Goal: Task Accomplishment & Management: Use online tool/utility

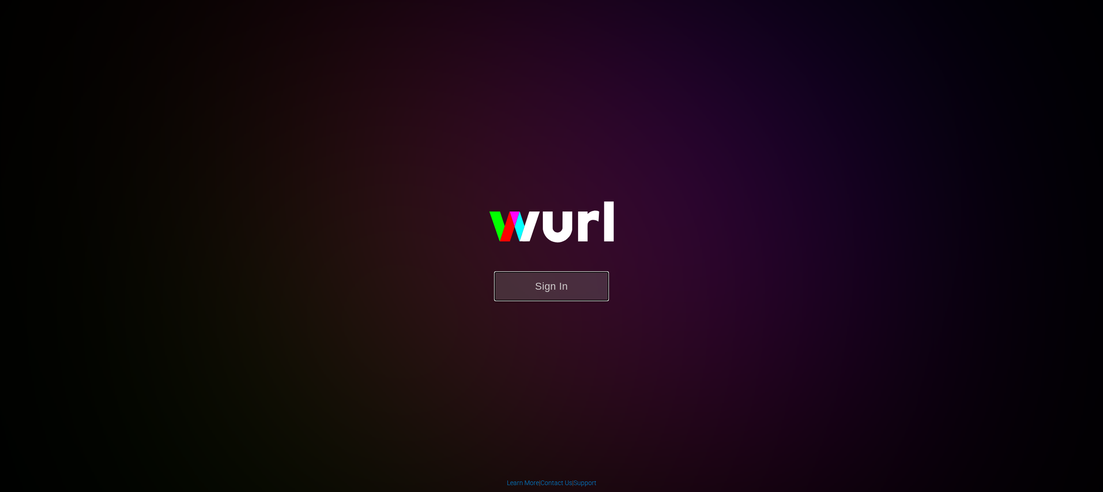
click at [588, 290] on button "Sign In" at bounding box center [551, 286] width 115 height 30
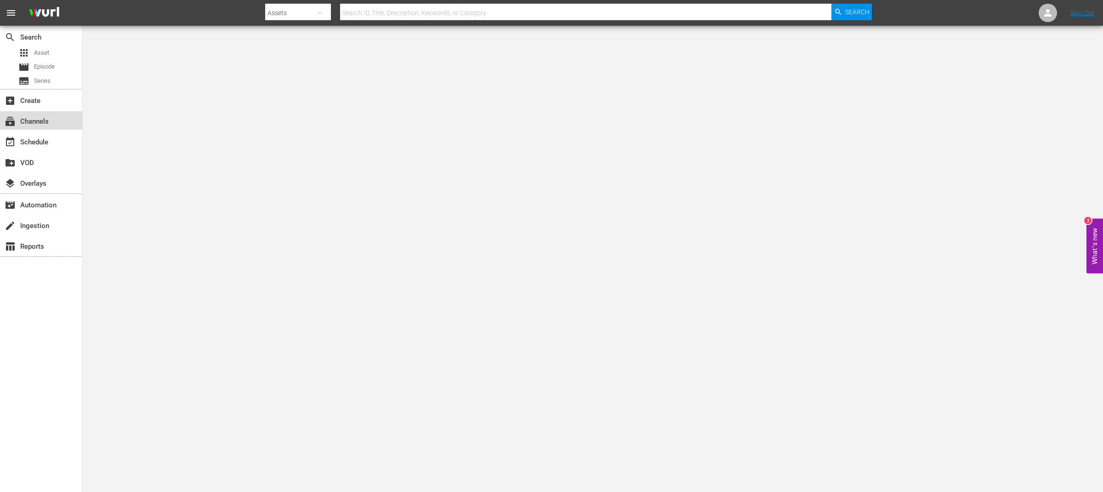
click at [49, 126] on div "subscriptions Channels" at bounding box center [41, 120] width 82 height 18
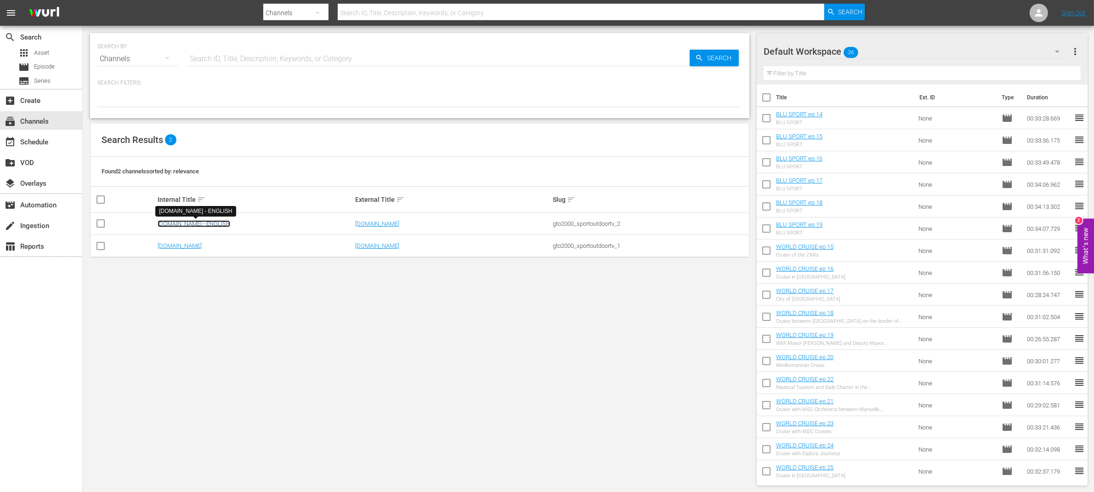
click at [185, 225] on link "SportOutdoor.TV - ENGLISH" at bounding box center [194, 223] width 73 height 7
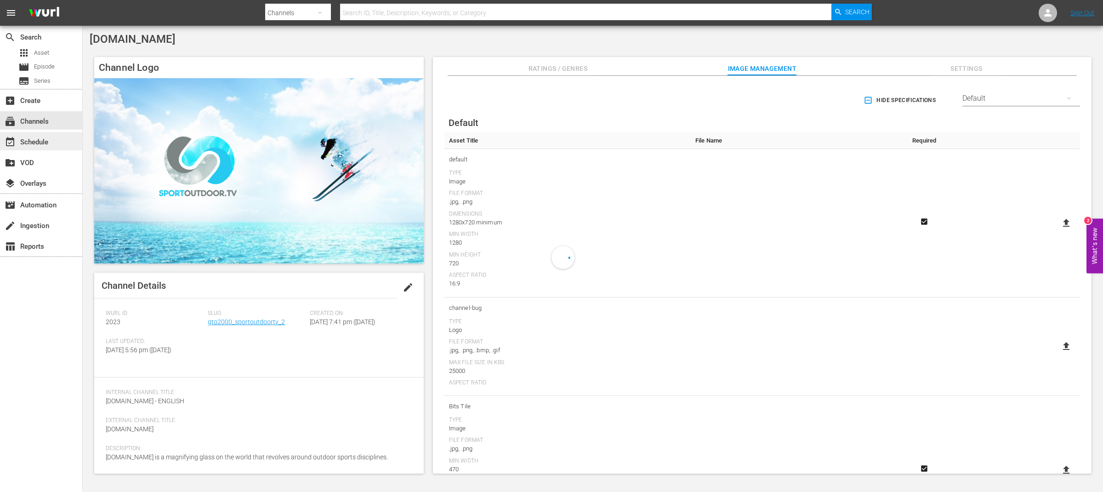
click at [46, 141] on div "event_available Schedule" at bounding box center [25, 140] width 51 height 8
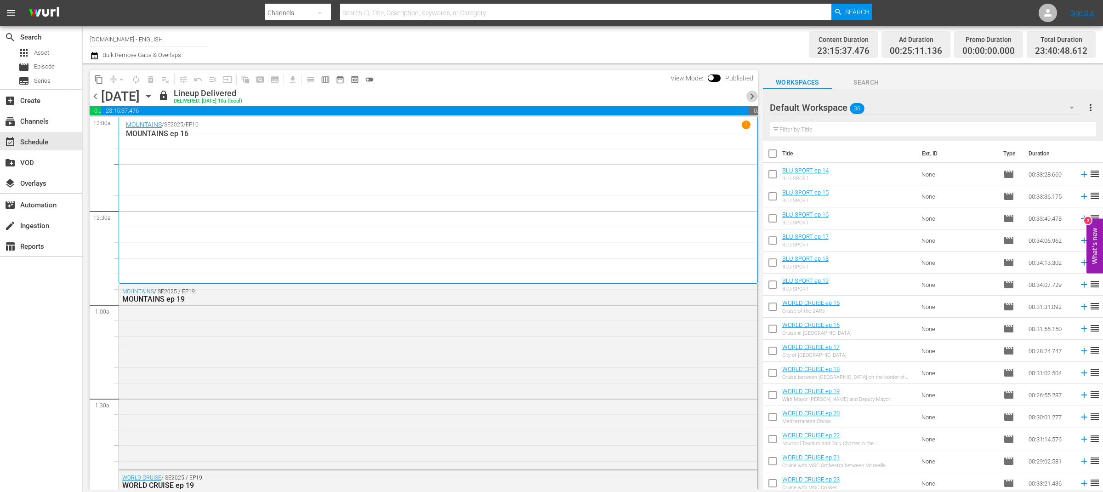
click at [755, 96] on span "chevron_right" at bounding box center [751, 96] width 11 height 11
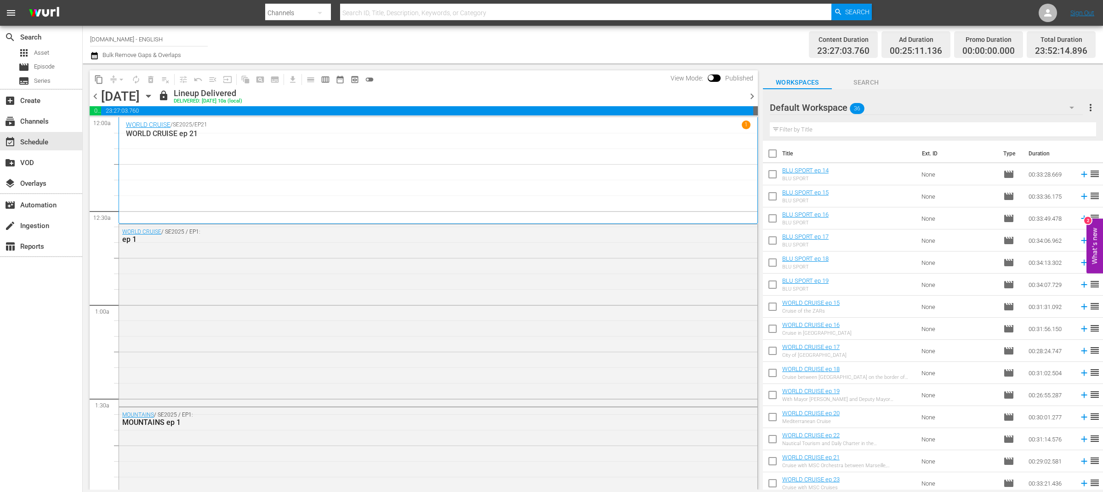
click at [755, 96] on span "chevron_right" at bounding box center [751, 96] width 11 height 11
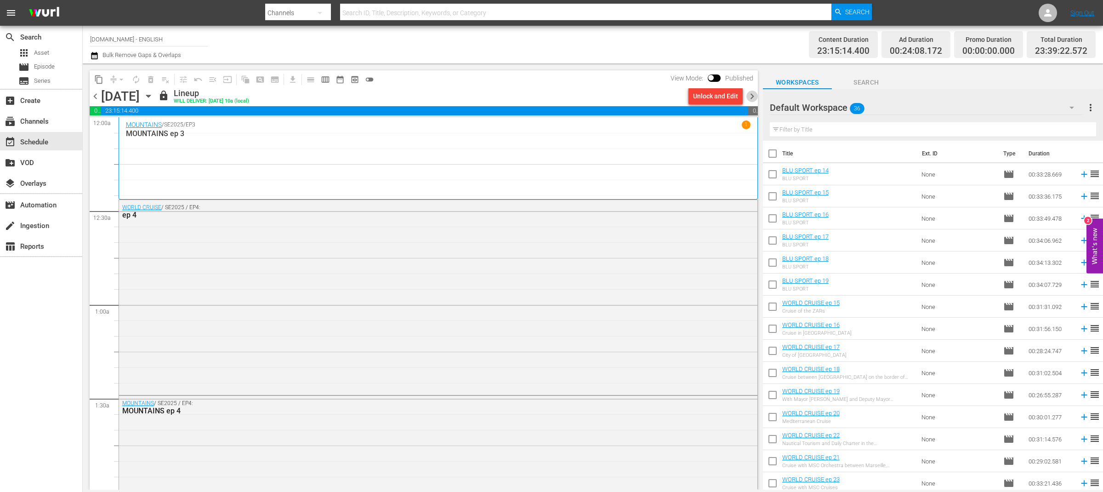
click at [755, 96] on span "chevron_right" at bounding box center [751, 96] width 11 height 11
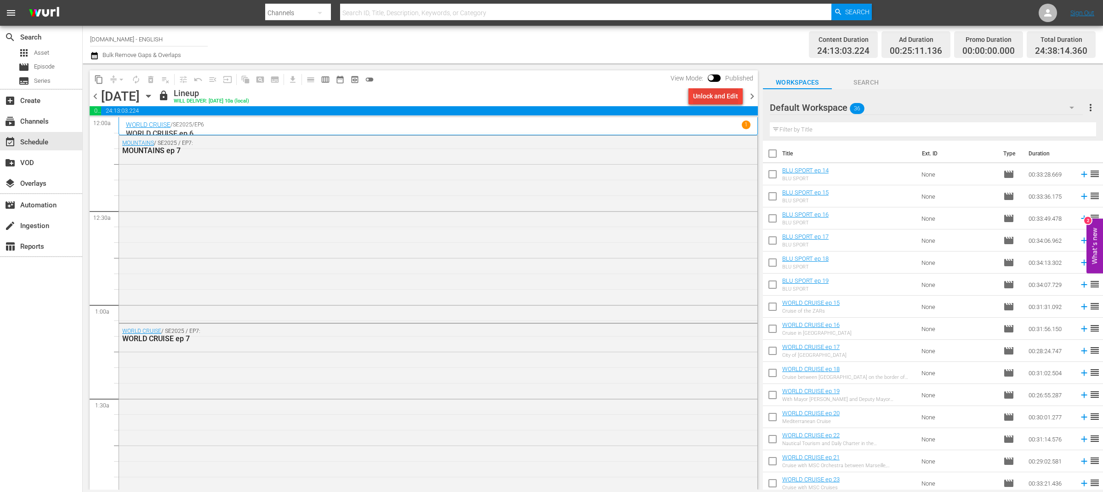
click at [710, 100] on div "Unlock and Edit" at bounding box center [715, 96] width 45 height 17
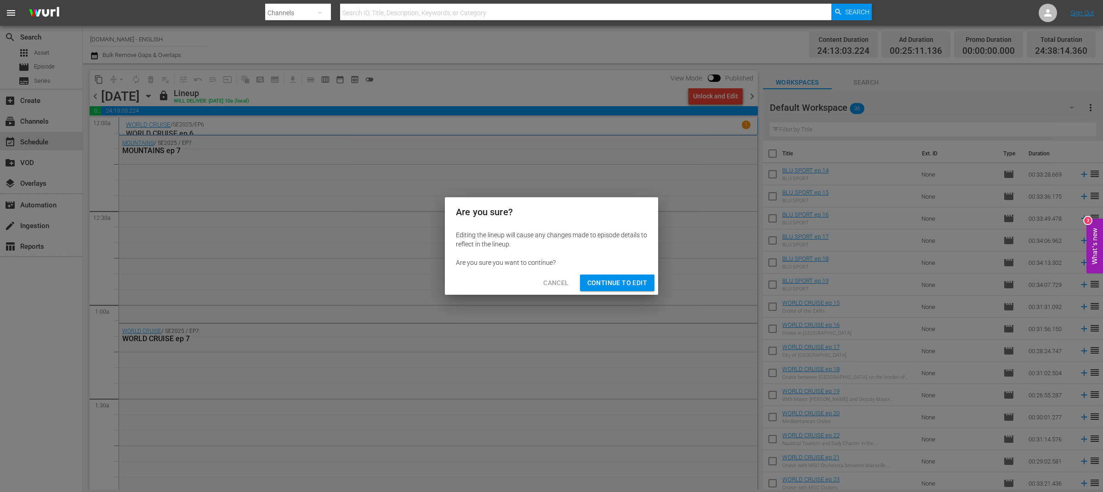
click at [608, 282] on span "Continue to Edit" at bounding box center [617, 282] width 60 height 11
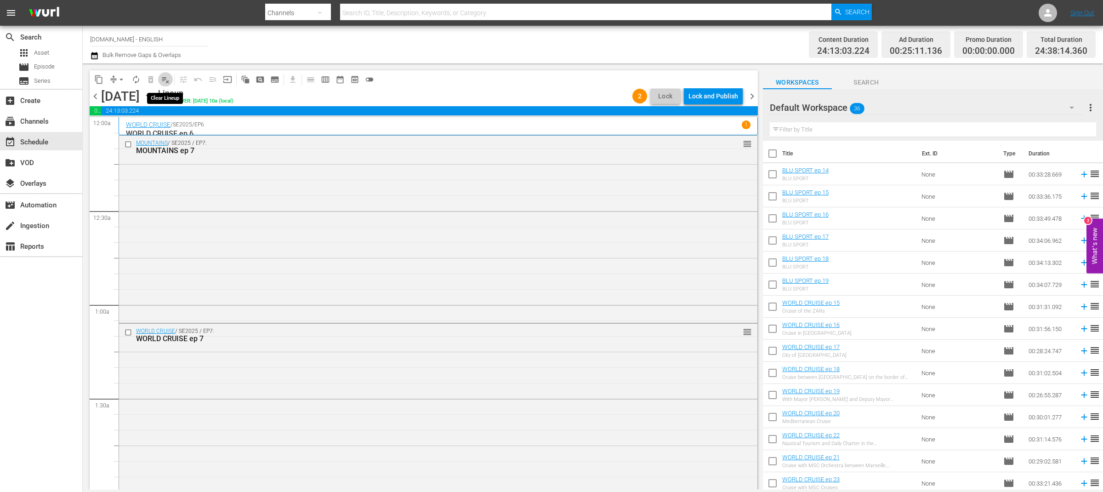
click at [164, 80] on span "playlist_remove_outlined" at bounding box center [165, 79] width 9 height 9
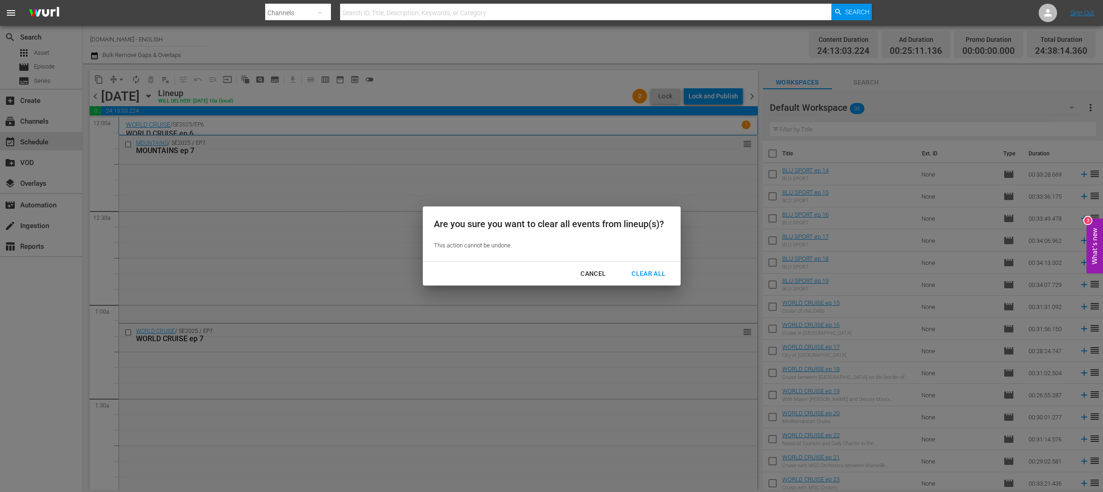
click at [595, 275] on div "Cancel" at bounding box center [593, 273] width 40 height 11
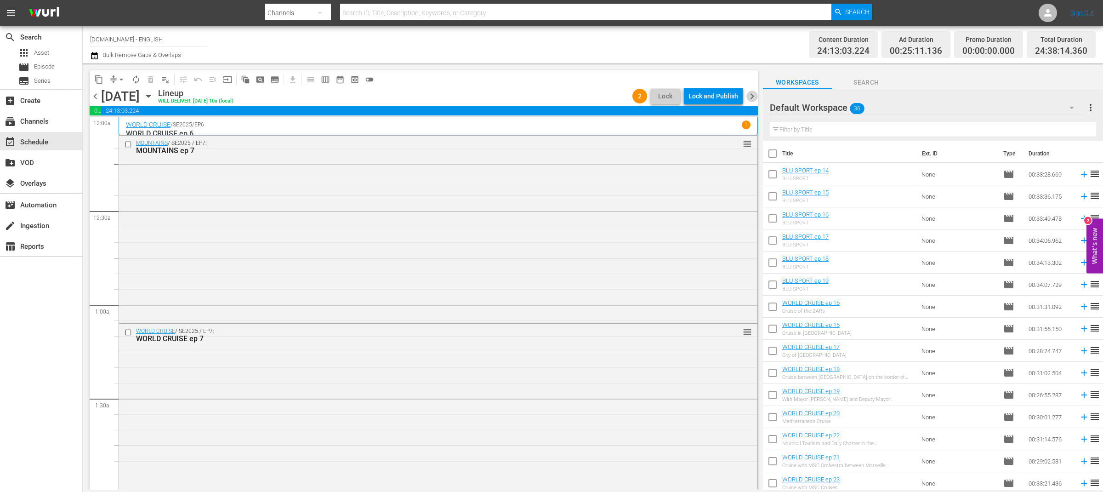
click at [752, 97] on span "chevron_right" at bounding box center [751, 96] width 11 height 11
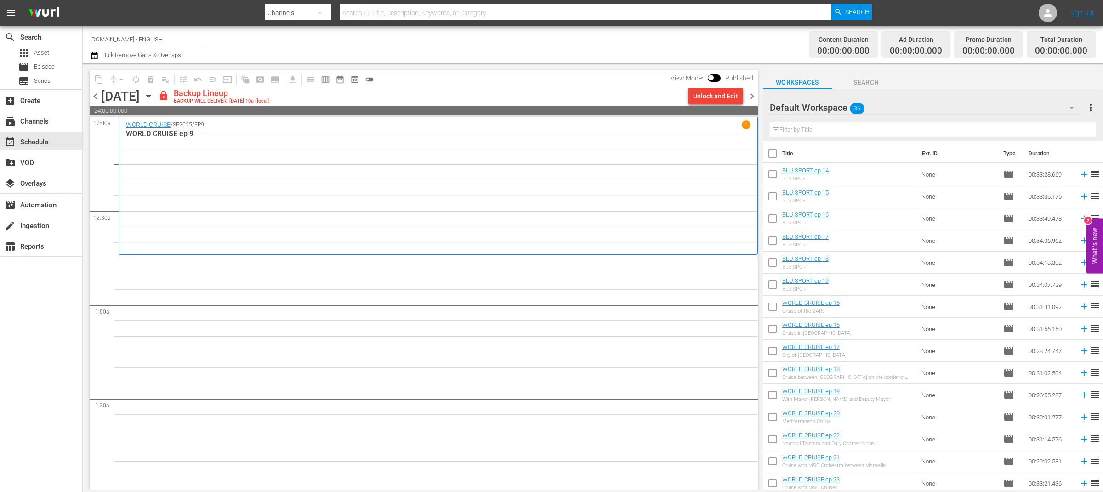
click at [93, 96] on span "chevron_left" at bounding box center [95, 96] width 11 height 11
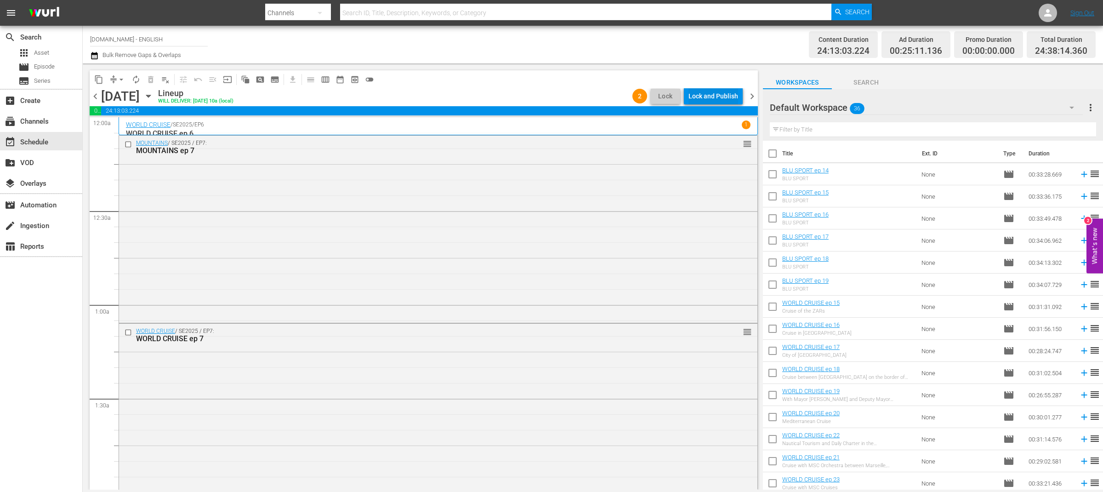
click at [703, 95] on div "Lock and Publish" at bounding box center [713, 96] width 50 height 17
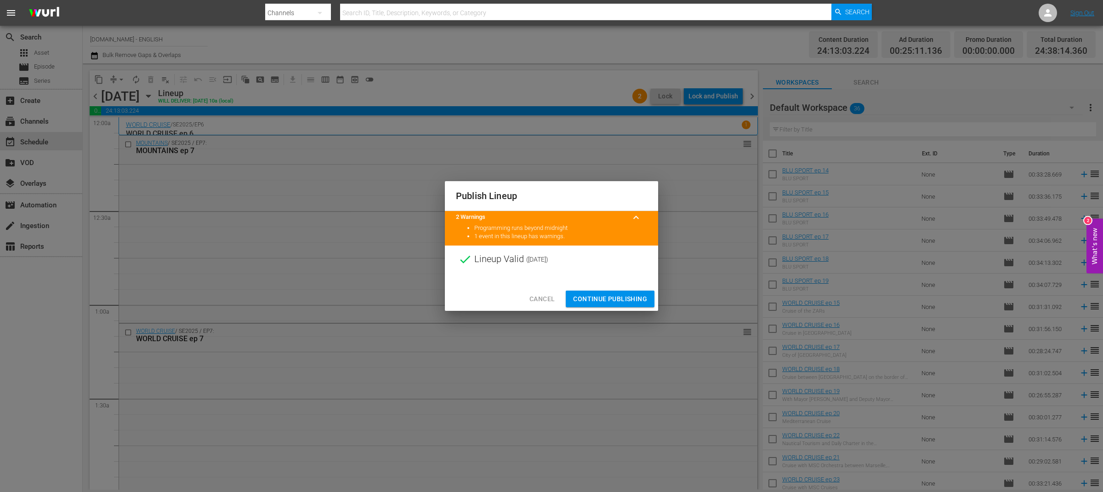
click at [622, 300] on span "Continue Publishing" at bounding box center [610, 298] width 74 height 11
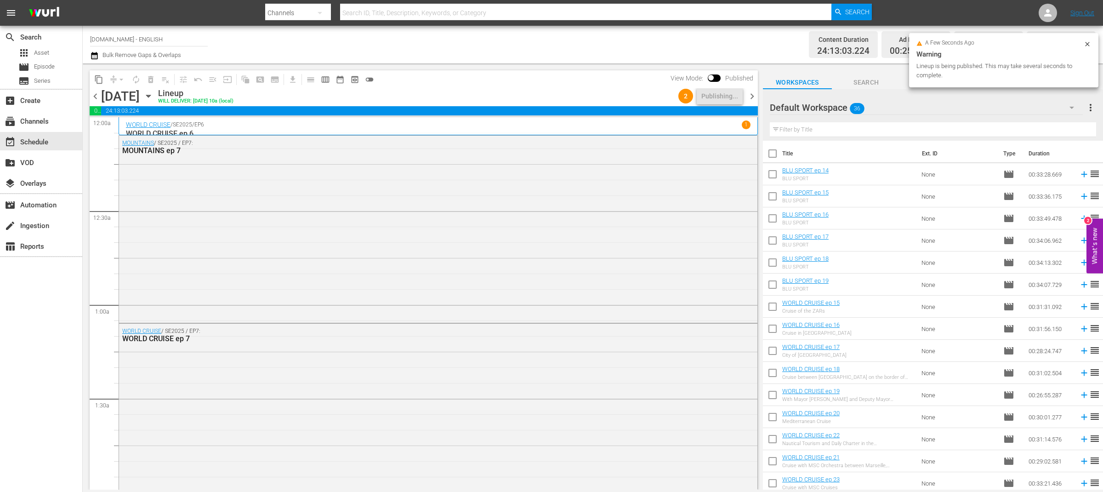
click at [731, 50] on div "Content Duration 24:13:03.224 Ad Duration 00:25:11.136 Promo Duration 00:00:00.…" at bounding box center [866, 44] width 457 height 33
click at [749, 98] on span "chevron_right" at bounding box center [751, 96] width 11 height 11
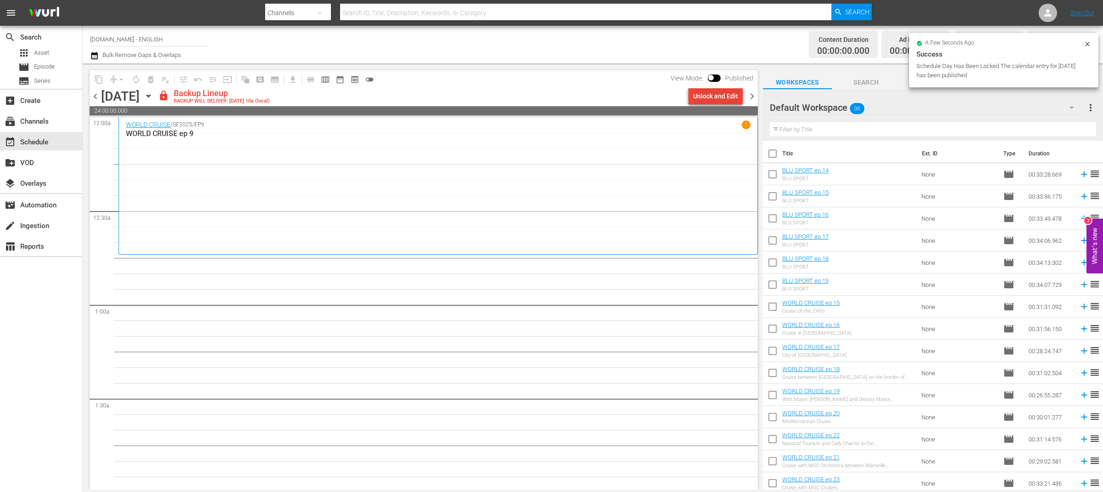
click at [730, 100] on div "Unlock and Edit" at bounding box center [715, 96] width 45 height 17
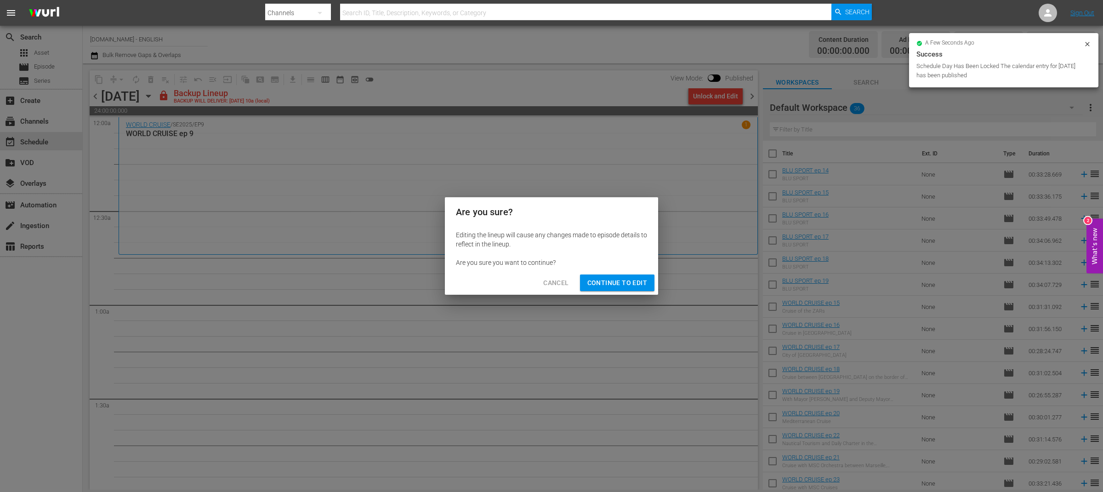
click at [639, 287] on span "Continue to Edit" at bounding box center [617, 282] width 60 height 11
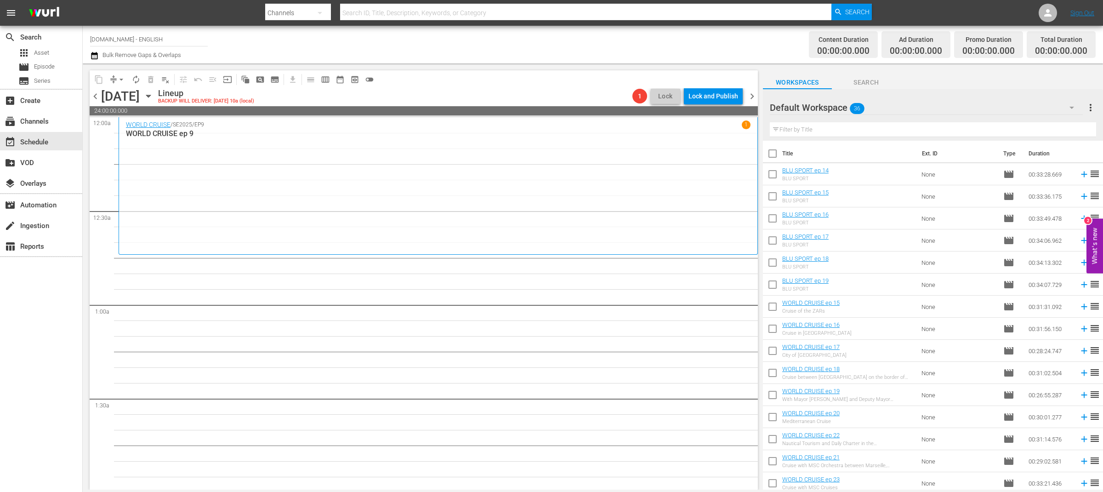
click at [150, 96] on icon "button" at bounding box center [148, 96] width 4 height 2
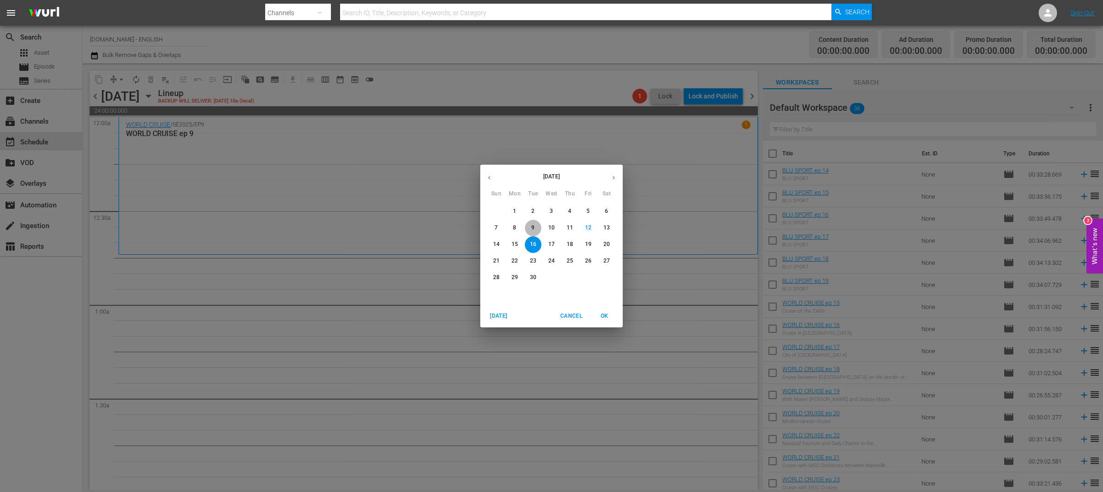
click at [534, 227] on p "9" at bounding box center [532, 228] width 3 height 8
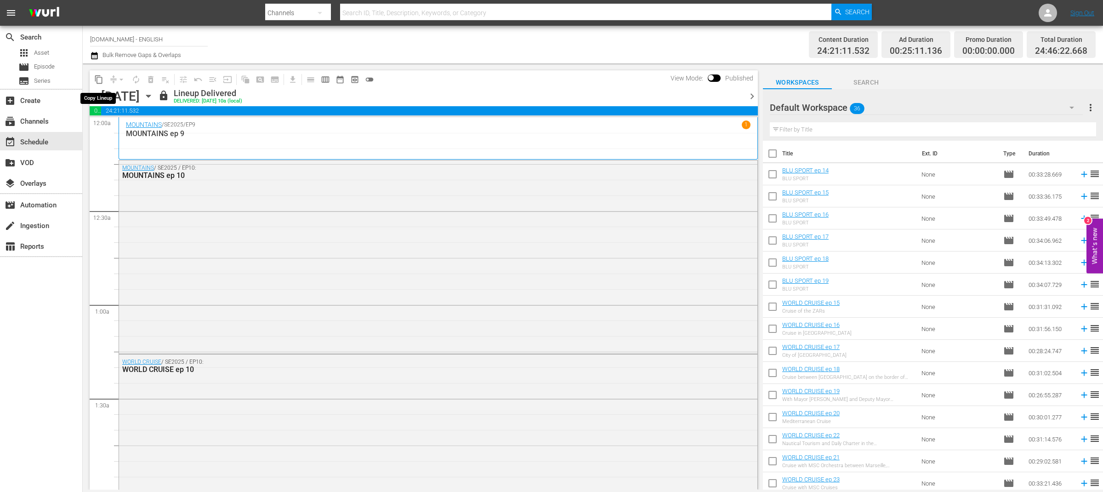
click at [96, 81] on span "content_copy" at bounding box center [98, 79] width 9 height 9
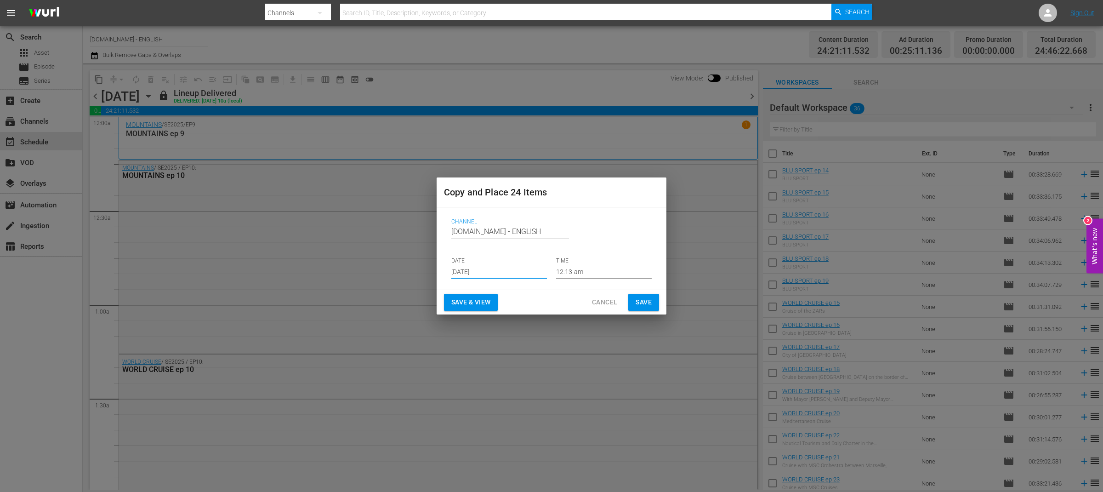
click at [489, 271] on input "Sep 14th 2025" at bounding box center [499, 272] width 96 height 14
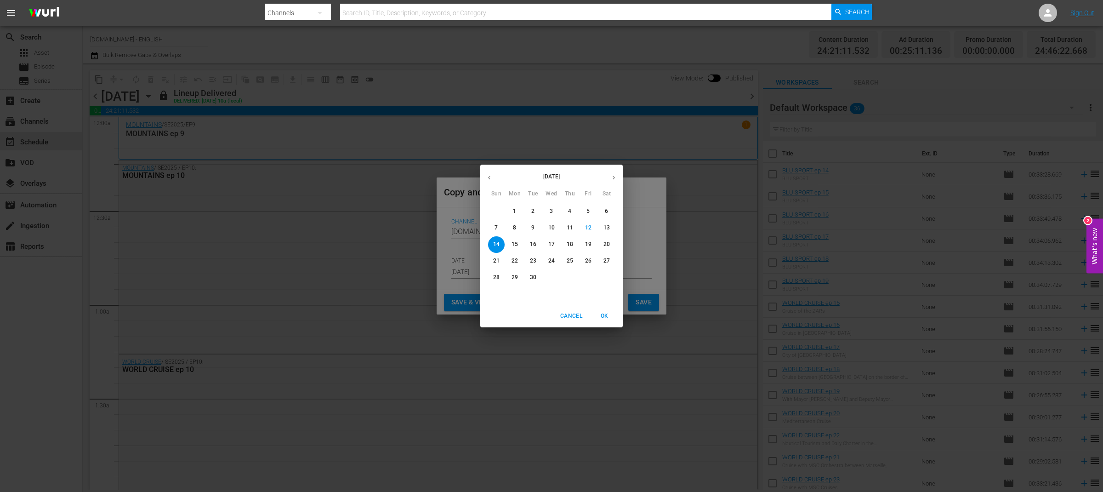
click at [531, 245] on p "16" at bounding box center [533, 244] width 6 height 8
type input "Sep 16th 2025"
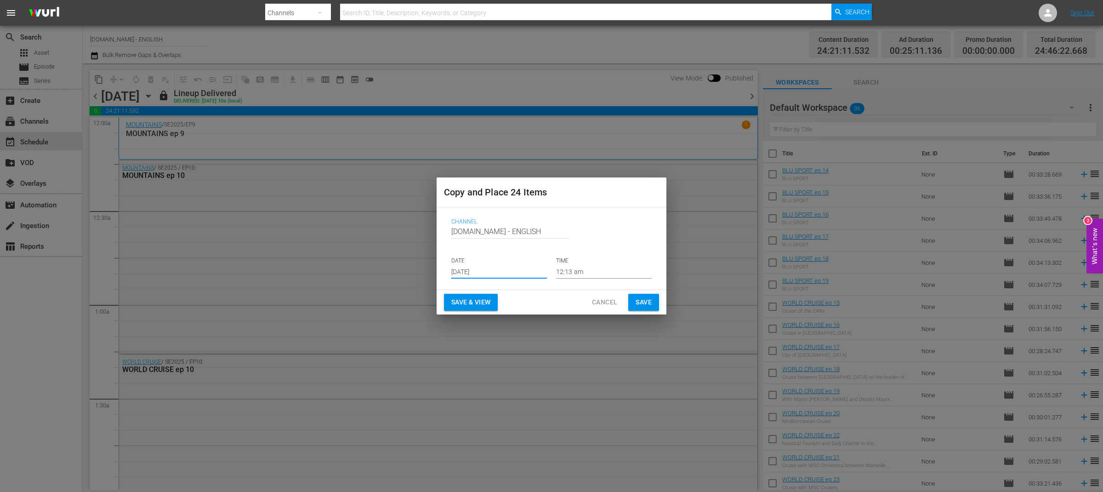
click at [485, 302] on span "Save & View" at bounding box center [470, 301] width 39 height 11
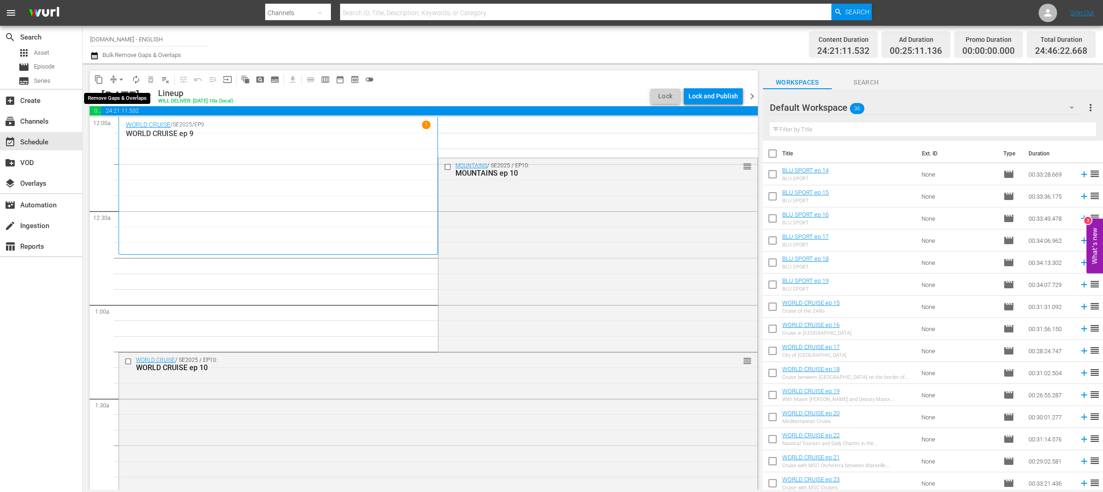
click at [118, 77] on span "arrow_drop_down" at bounding box center [121, 79] width 9 height 9
click at [141, 127] on li "Align to End of Previous Day" at bounding box center [122, 127] width 97 height 15
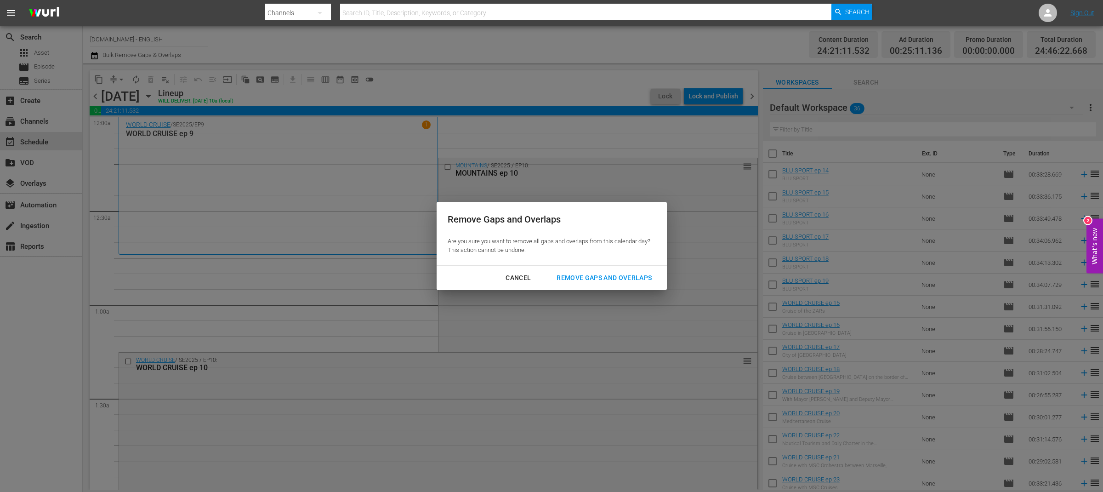
click at [579, 280] on div "Remove Gaps and Overlaps" at bounding box center [604, 277] width 110 height 11
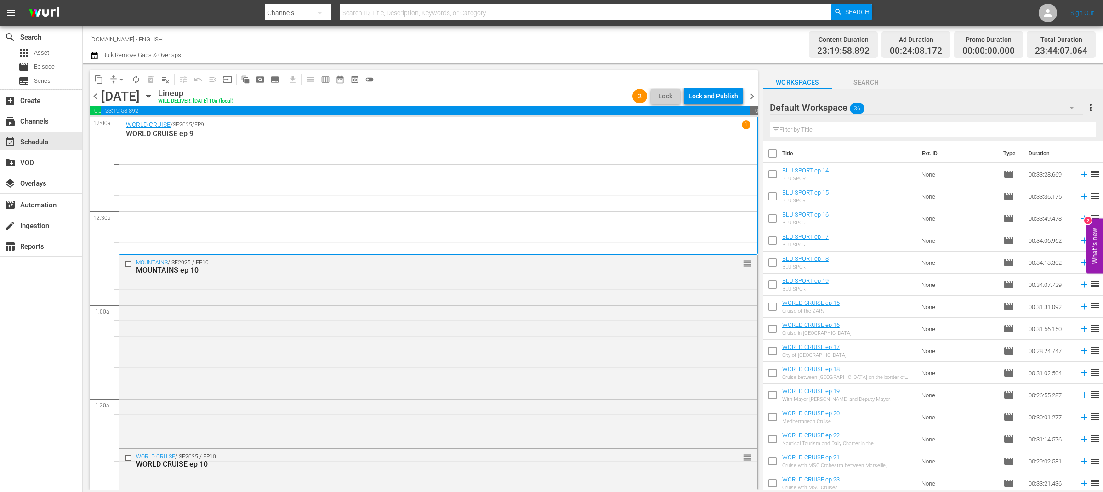
click at [96, 97] on span "chevron_left" at bounding box center [95, 96] width 11 height 11
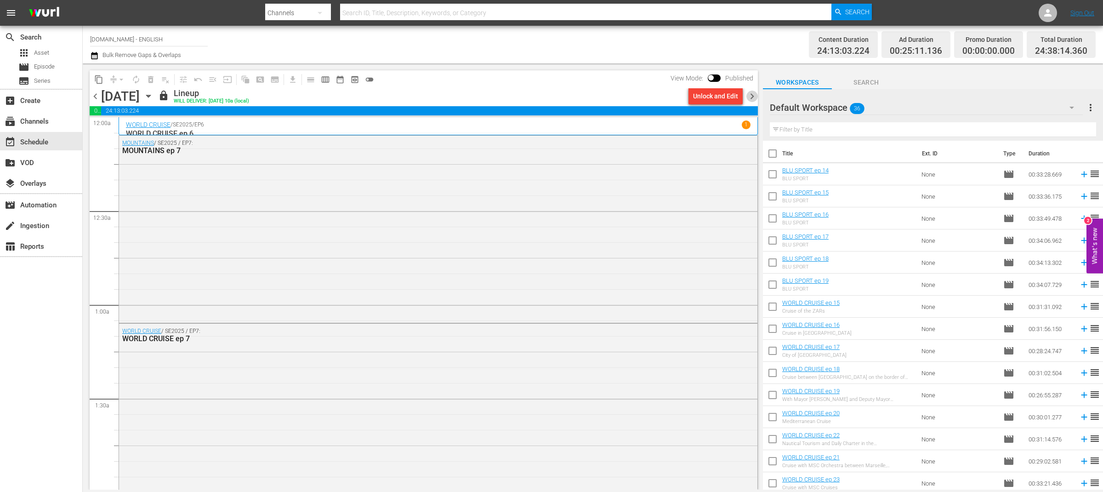
click at [752, 96] on span "chevron_right" at bounding box center [751, 96] width 11 height 11
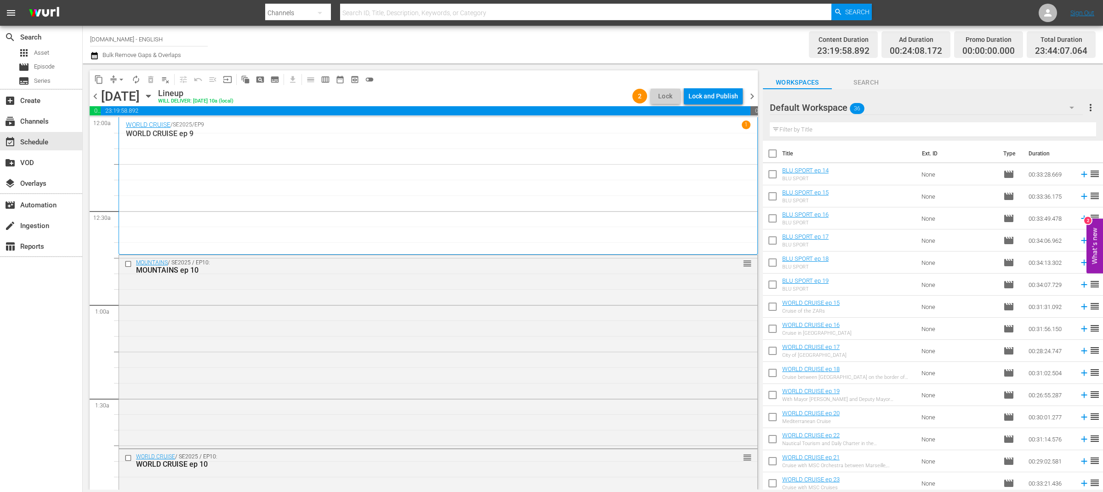
click at [737, 93] on div "Lock and Publish" at bounding box center [713, 96] width 50 height 17
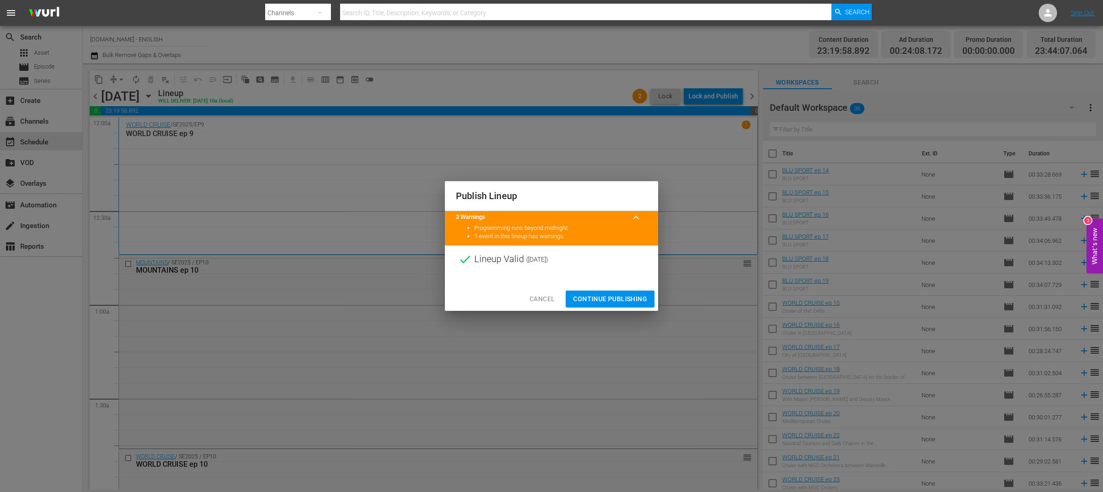
click at [635, 297] on span "Continue Publishing" at bounding box center [610, 298] width 74 height 11
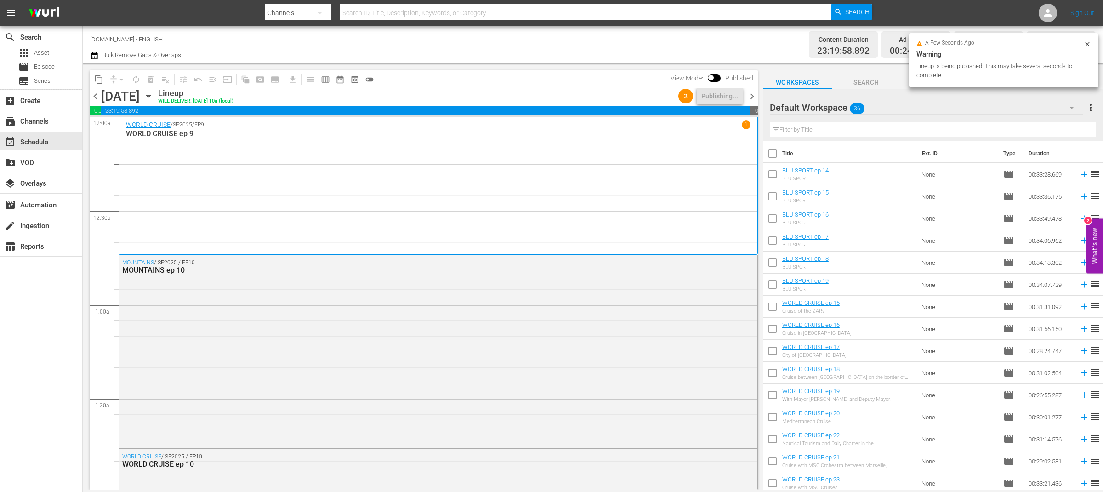
click at [751, 98] on span "chevron_right" at bounding box center [751, 96] width 11 height 11
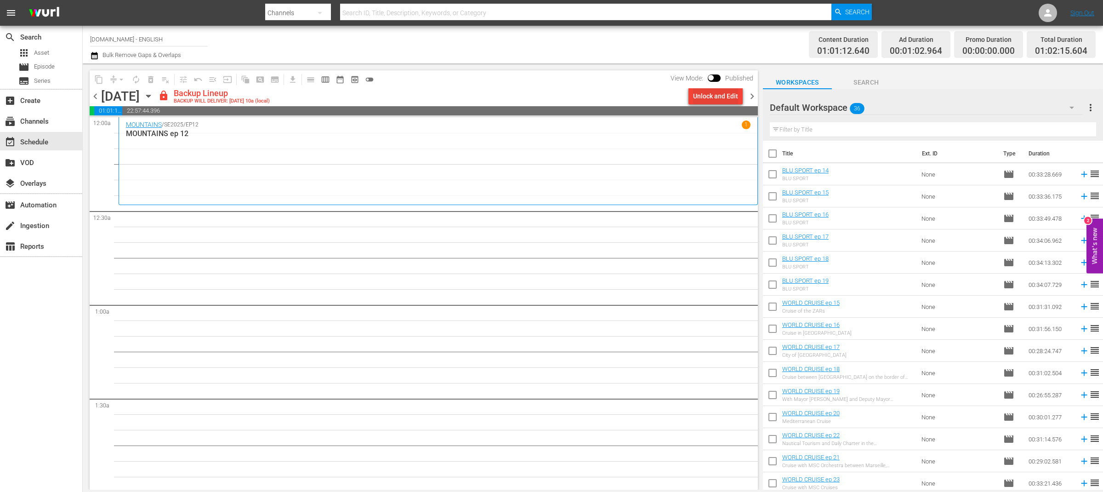
click at [690, 97] on button "Unlock and Edit" at bounding box center [715, 96] width 54 height 17
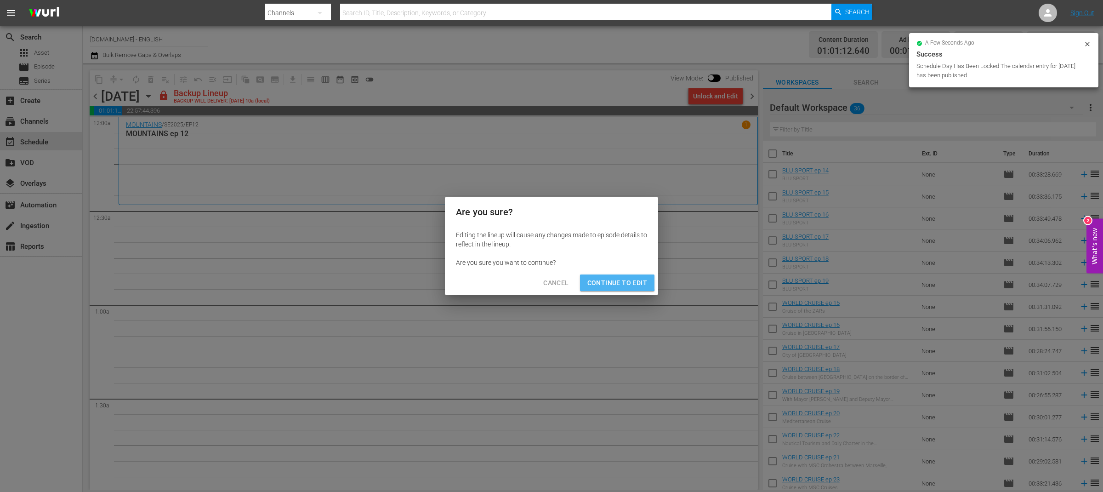
click at [607, 277] on span "Continue to Edit" at bounding box center [617, 282] width 60 height 11
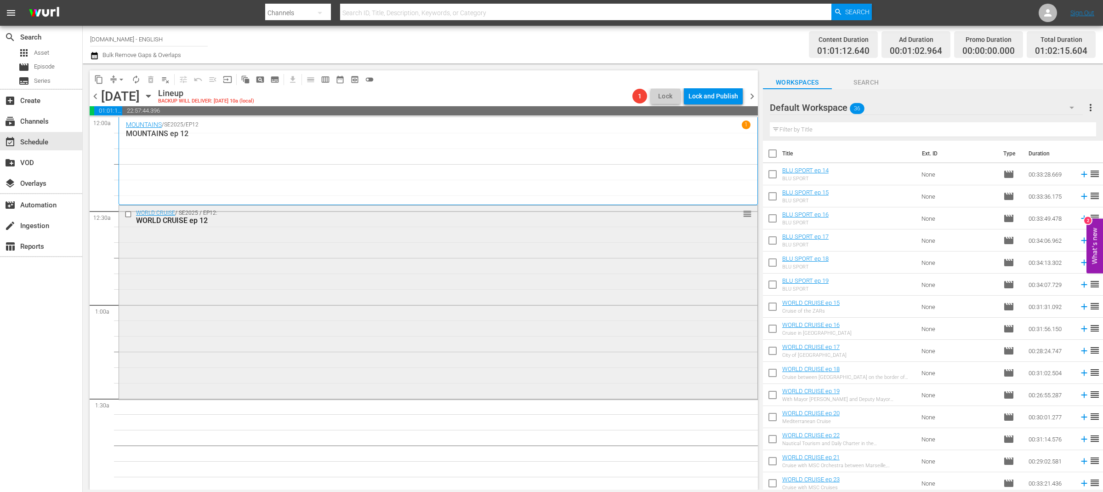
click at [131, 215] on input "checkbox" at bounding box center [130, 214] width 10 height 8
click at [166, 80] on span "playlist_remove_outlined" at bounding box center [165, 79] width 9 height 9
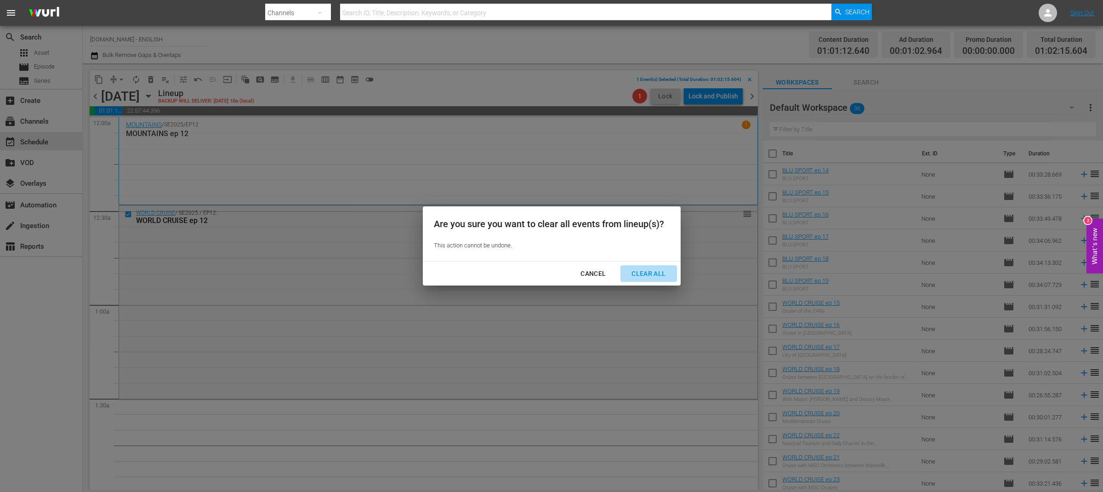
click at [639, 272] on div "Clear All" at bounding box center [648, 273] width 49 height 11
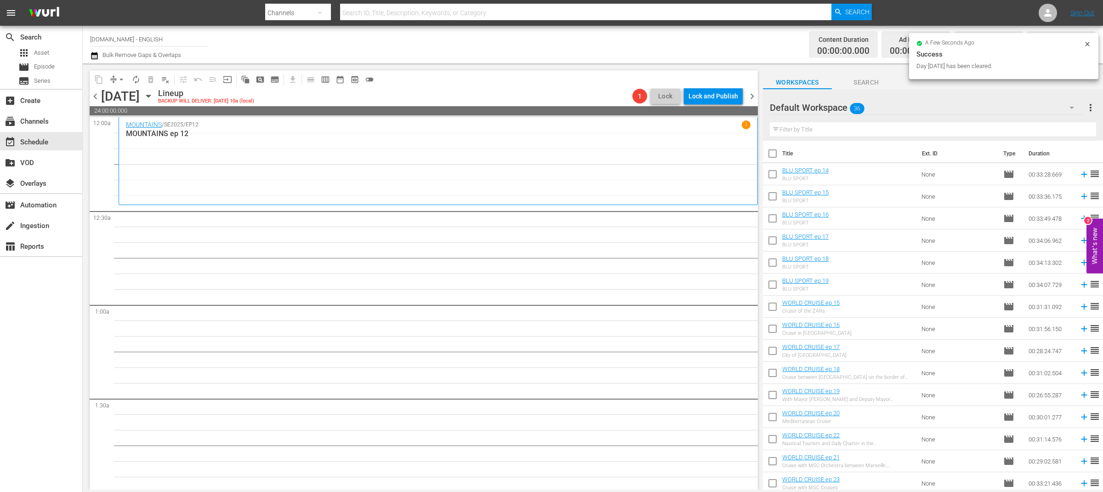
click at [153, 99] on icon "button" at bounding box center [148, 96] width 10 height 10
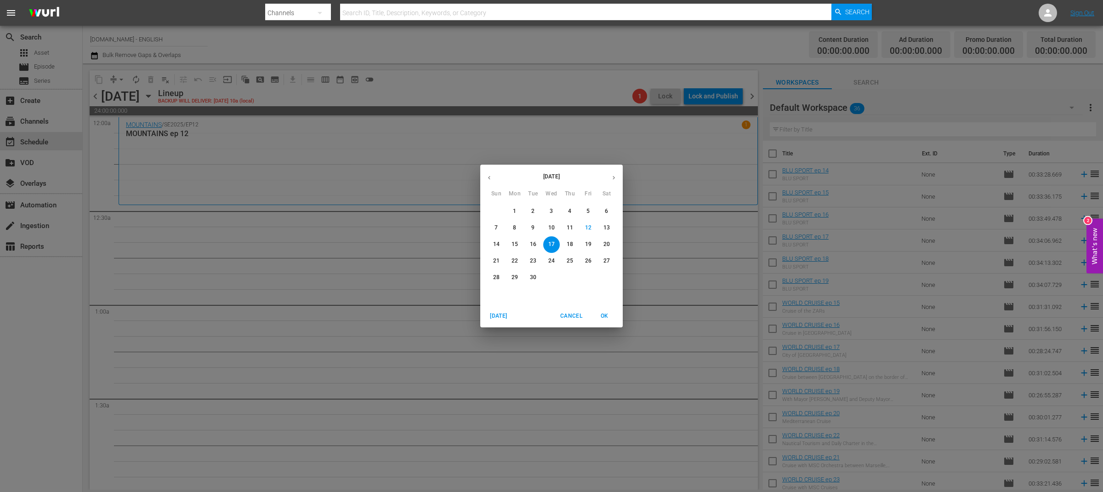
click at [557, 227] on span "10" at bounding box center [551, 228] width 17 height 8
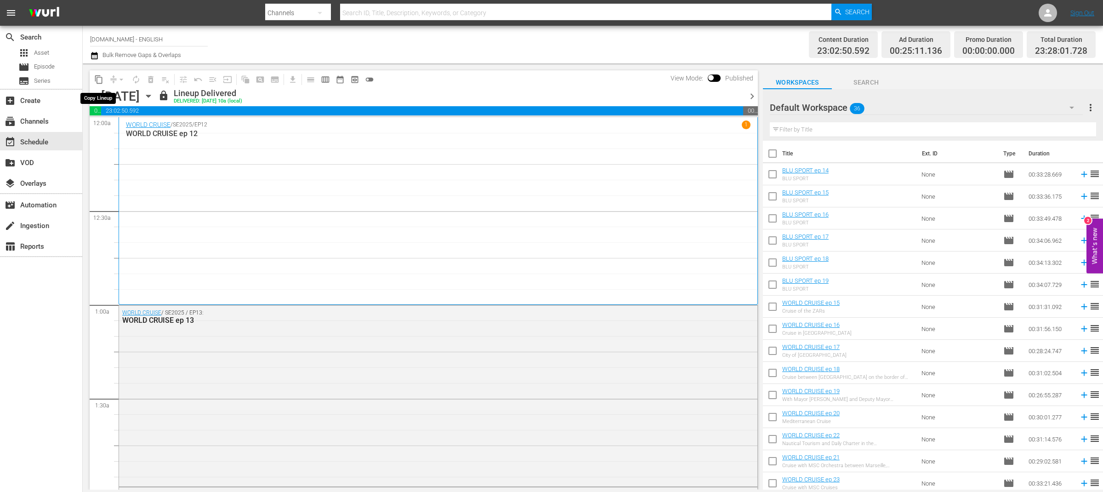
click at [99, 81] on span "content_copy" at bounding box center [98, 79] width 9 height 9
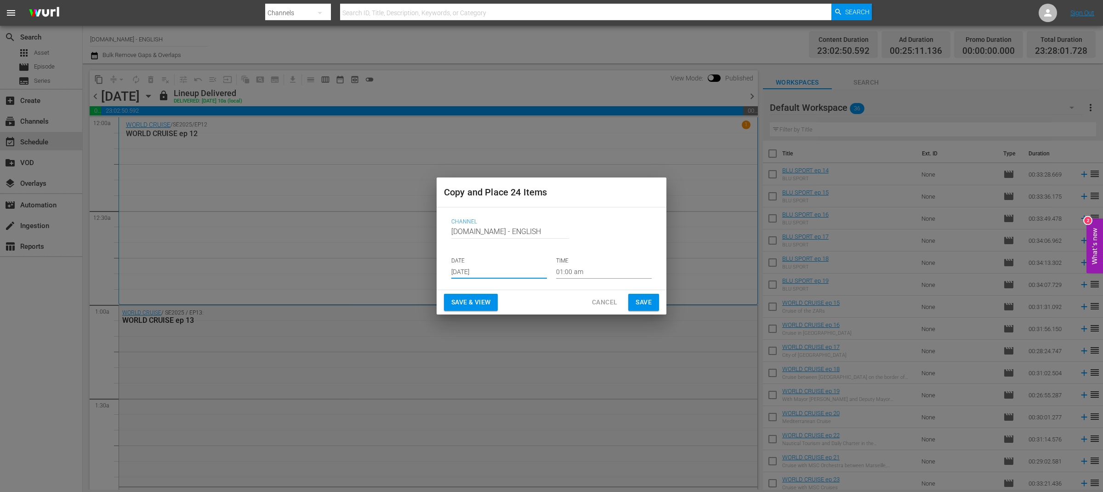
click at [488, 271] on input "Sep 14th 2025" at bounding box center [499, 272] width 96 height 14
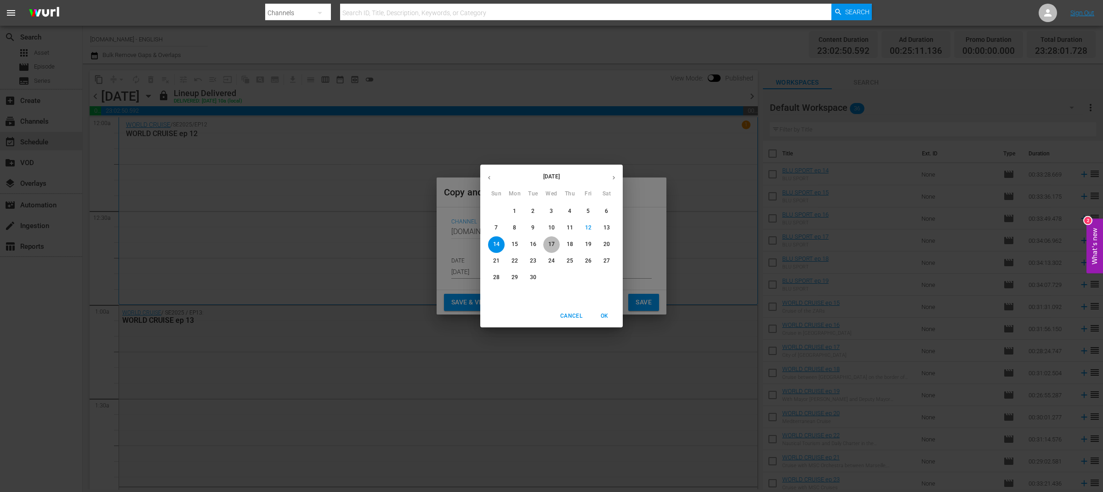
click at [551, 243] on p "17" at bounding box center [551, 244] width 6 height 8
type input "Sep 17th 2025"
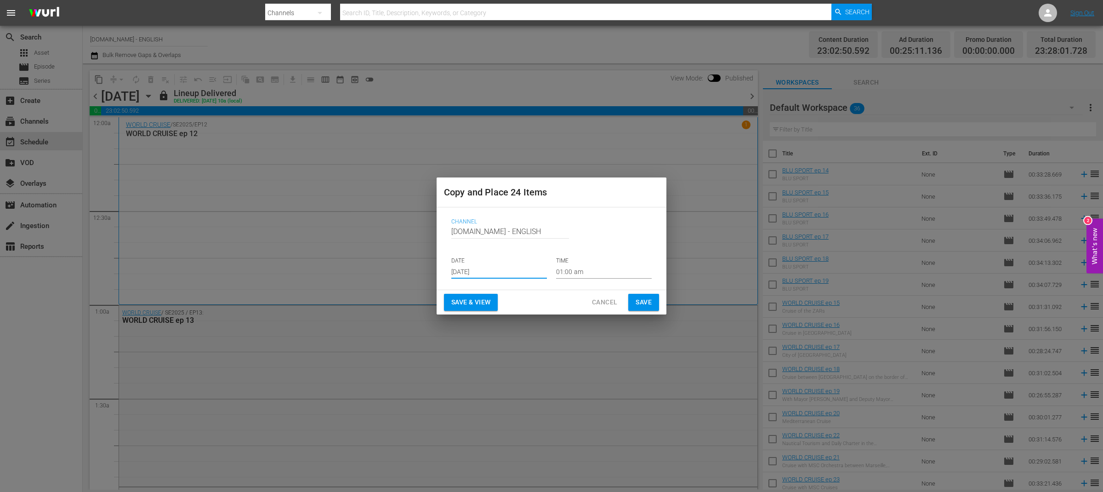
click at [488, 299] on span "Save & View" at bounding box center [470, 301] width 39 height 11
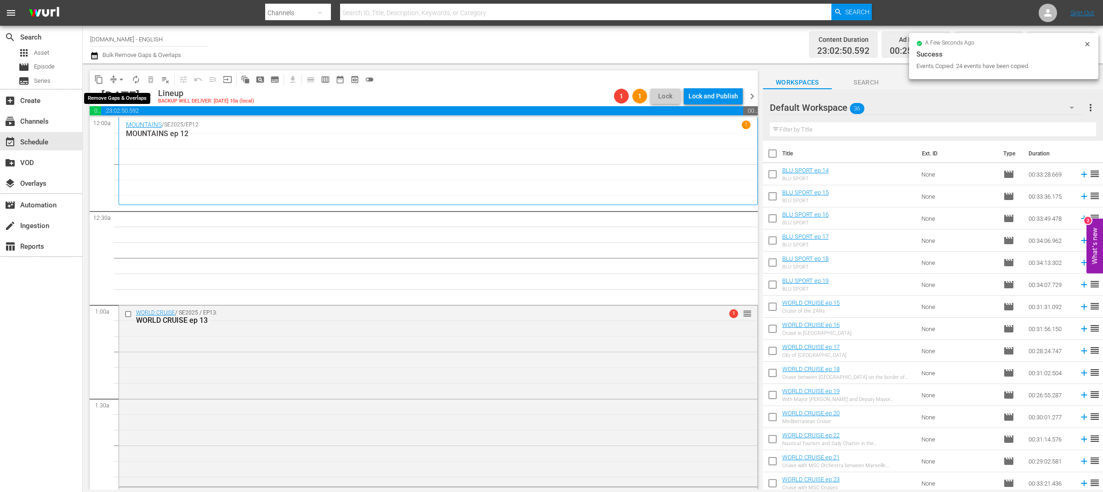
click at [119, 81] on span "arrow_drop_down" at bounding box center [121, 79] width 9 height 9
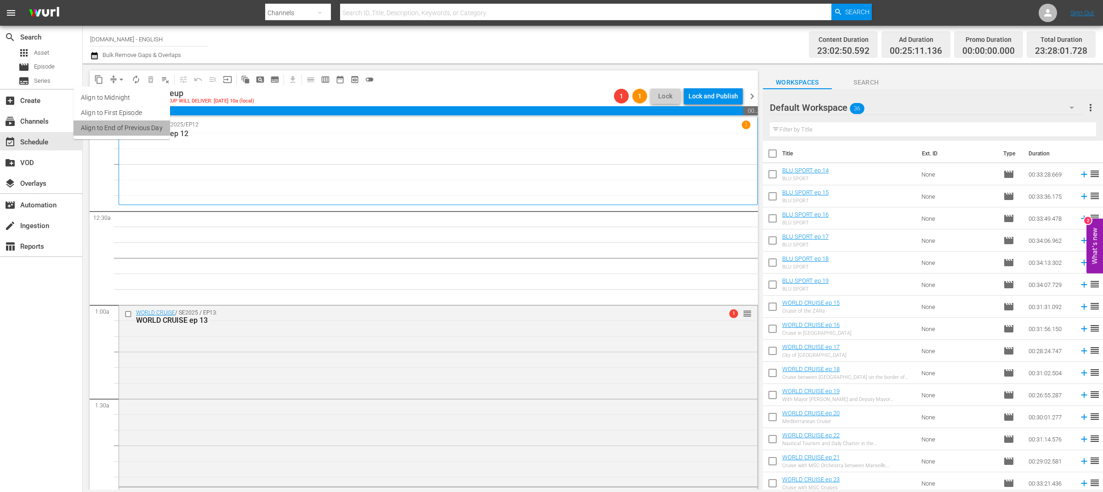
click at [152, 126] on li "Align to End of Previous Day" at bounding box center [122, 127] width 97 height 15
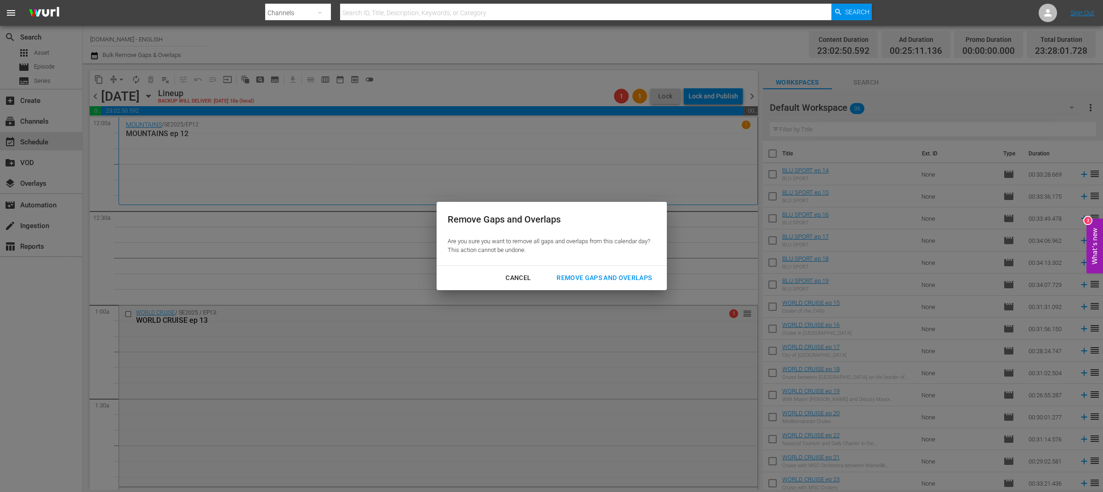
click at [585, 277] on div "Remove Gaps and Overlaps" at bounding box center [604, 277] width 110 height 11
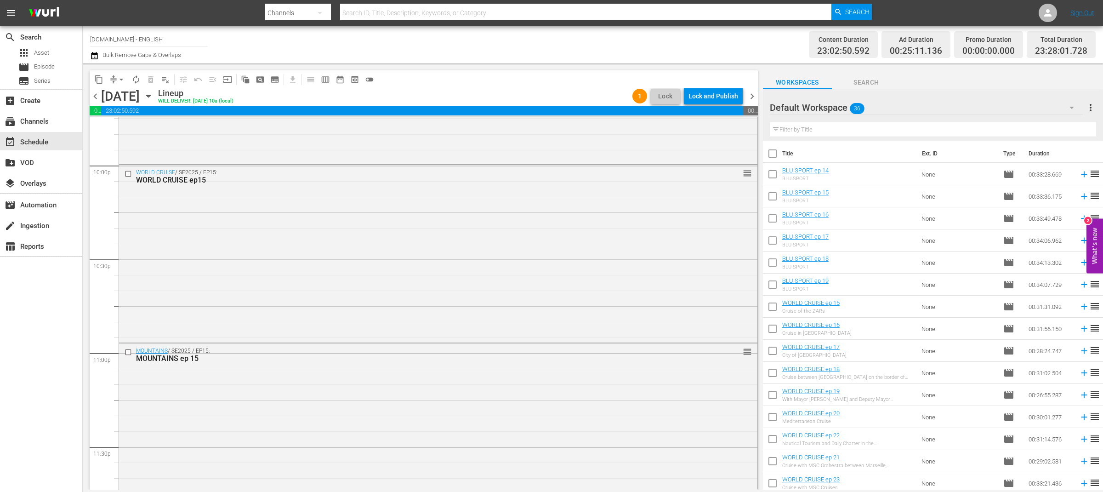
scroll to position [4127, 0]
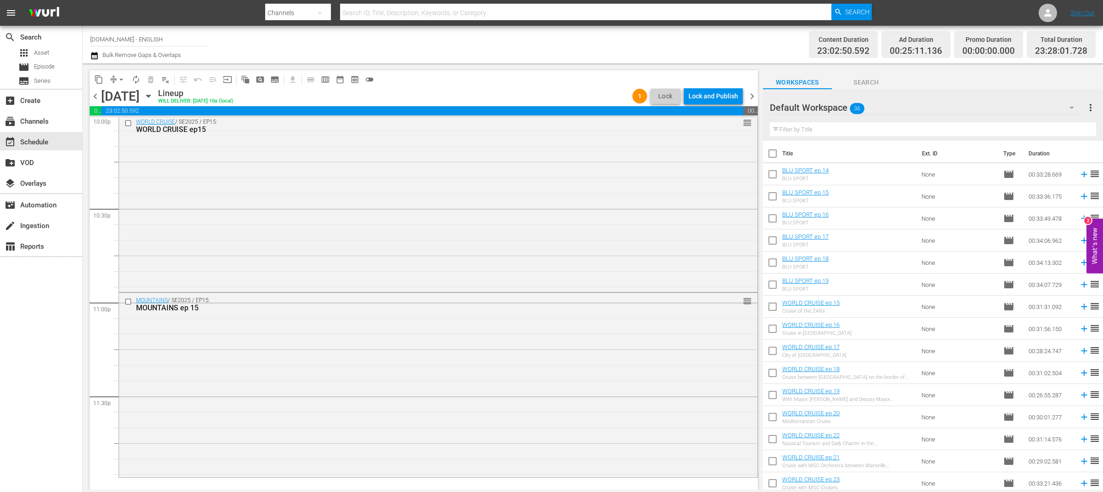
click at [1072, 106] on icon "button" at bounding box center [1071, 107] width 11 height 11
click at [850, 128] on div "INGLESE (42)" at bounding box center [829, 133] width 96 height 15
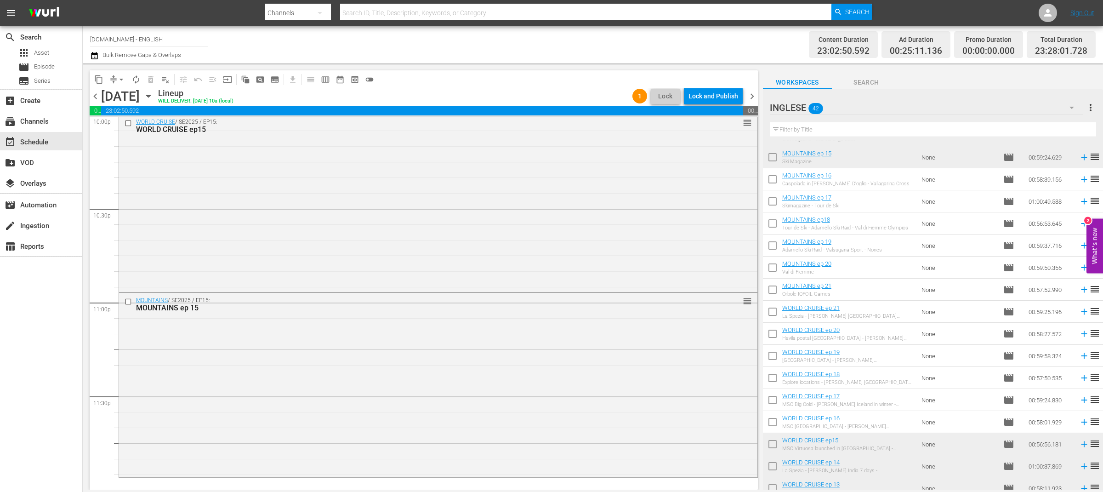
scroll to position [598, 0]
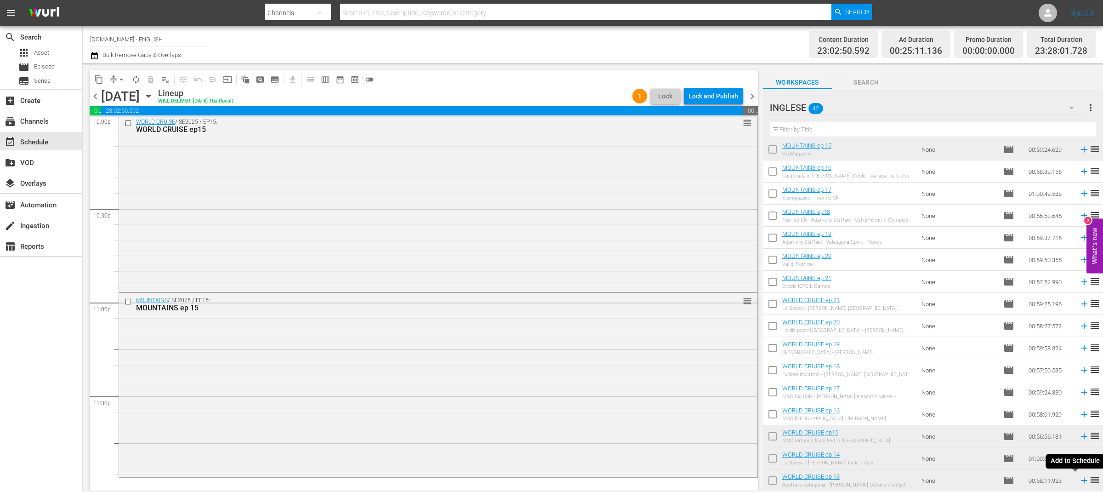
click at [1079, 478] on icon at bounding box center [1084, 480] width 10 height 10
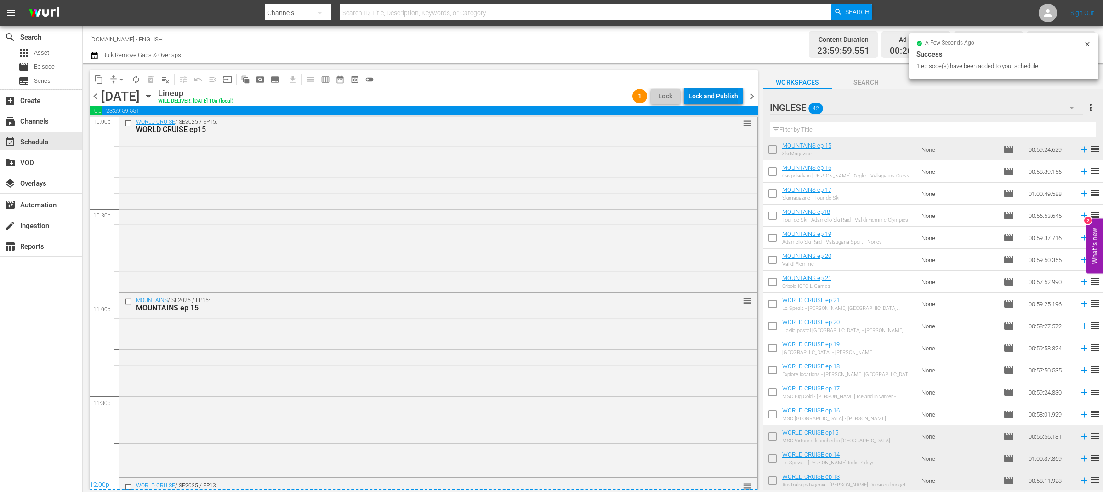
click at [727, 94] on div "Lock and Publish" at bounding box center [713, 96] width 50 height 17
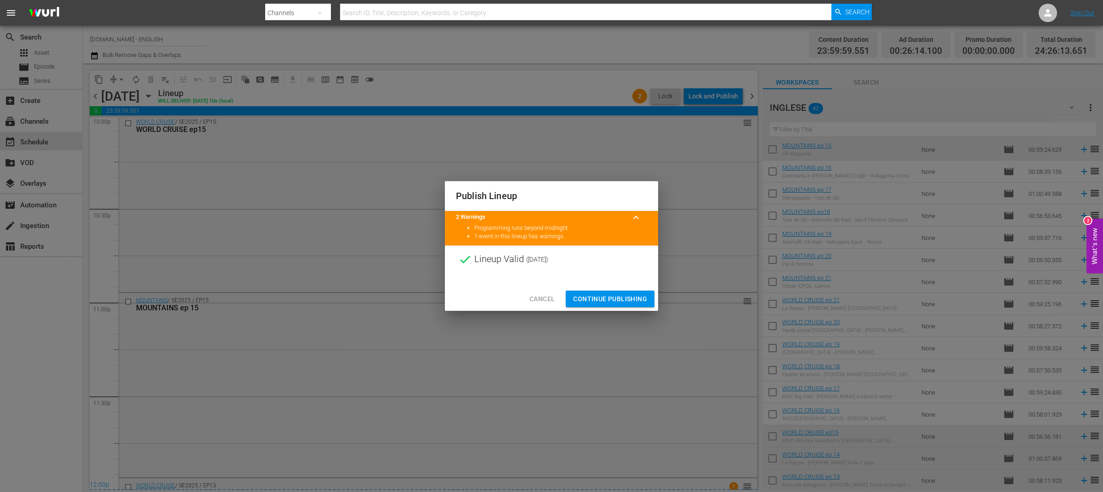
click at [630, 303] on span "Continue Publishing" at bounding box center [610, 298] width 74 height 11
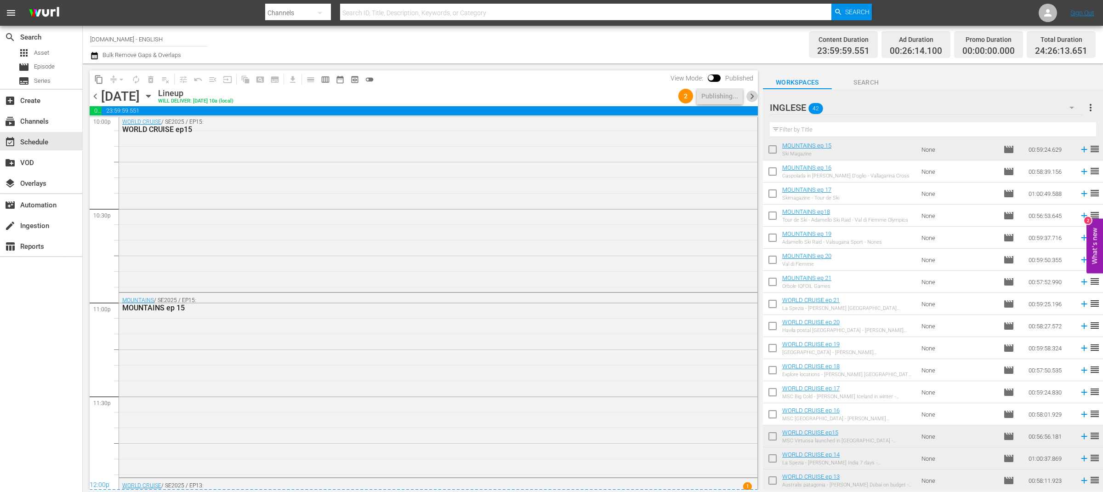
click at [754, 96] on span "chevron_right" at bounding box center [751, 96] width 11 height 11
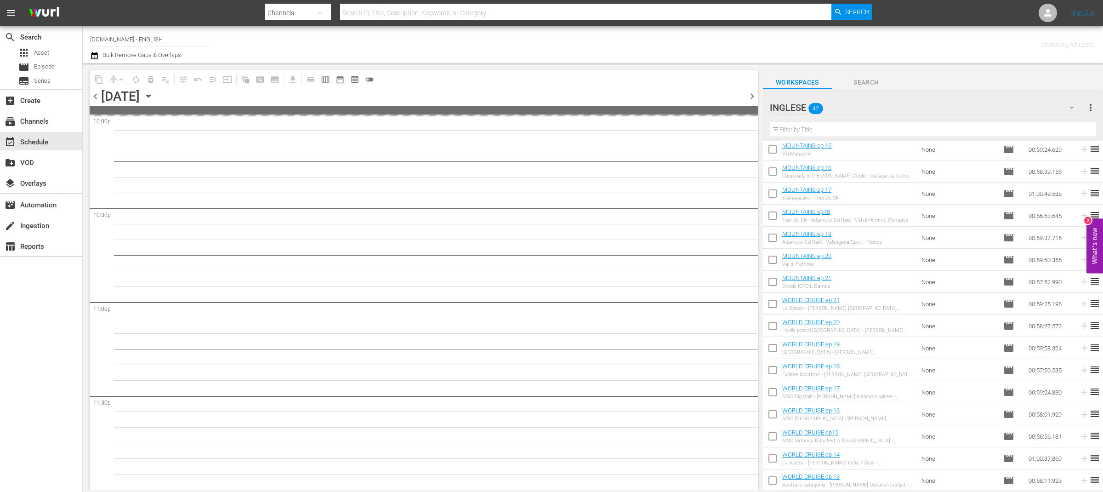
scroll to position [4127, 0]
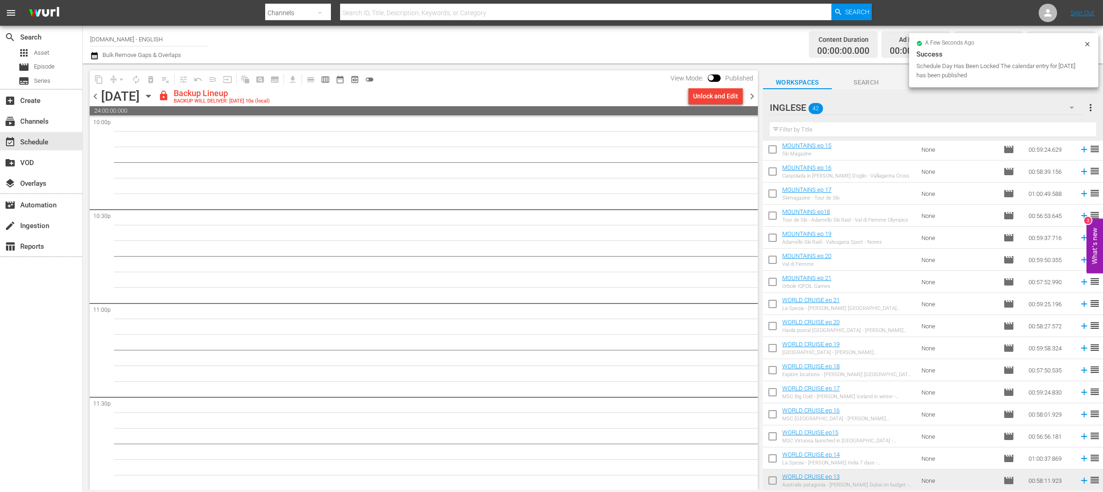
click at [710, 96] on div "Unlock and Edit" at bounding box center [715, 96] width 45 height 17
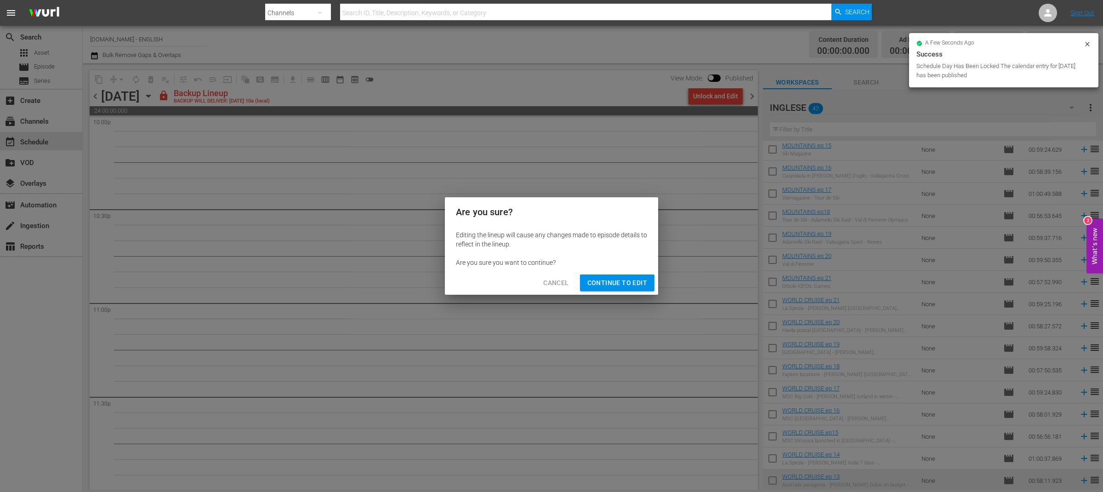
click at [626, 281] on span "Continue to Edit" at bounding box center [617, 282] width 60 height 11
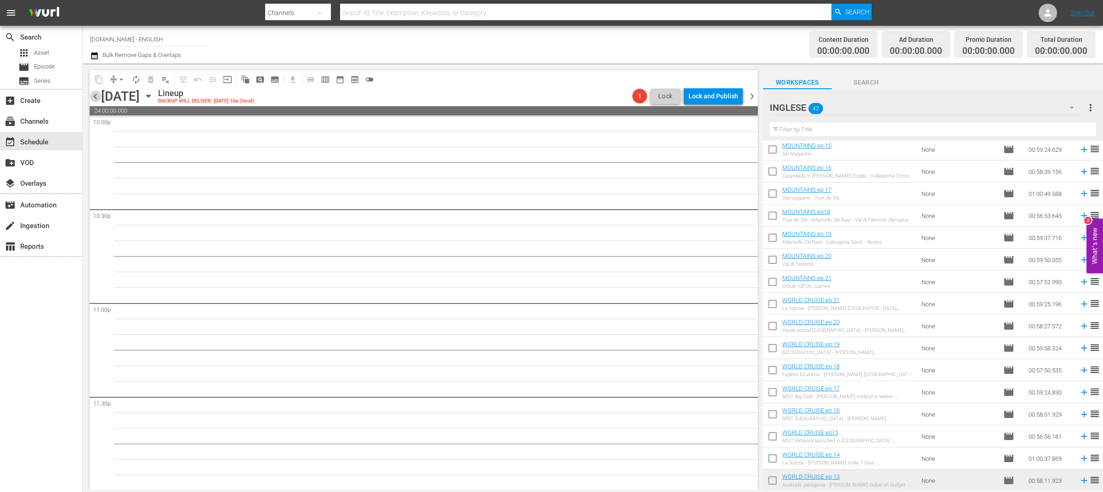
click at [96, 97] on span "chevron_left" at bounding box center [95, 96] width 11 height 11
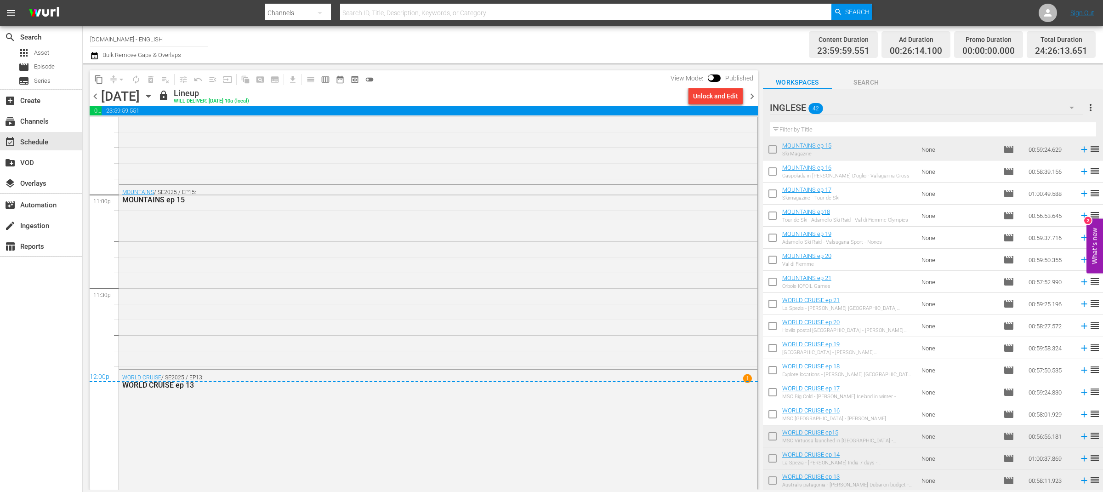
scroll to position [4297, 0]
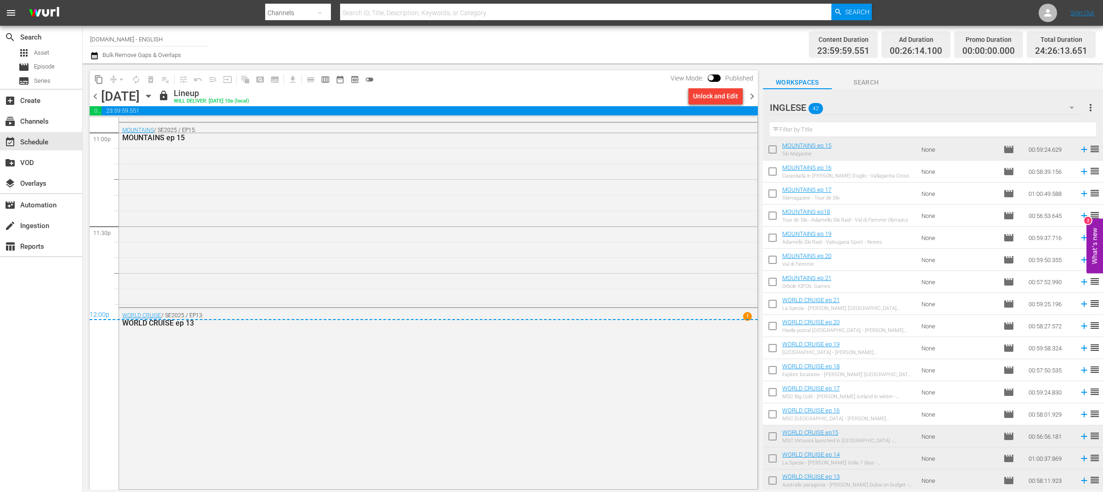
click at [749, 97] on span "chevron_right" at bounding box center [751, 96] width 11 height 11
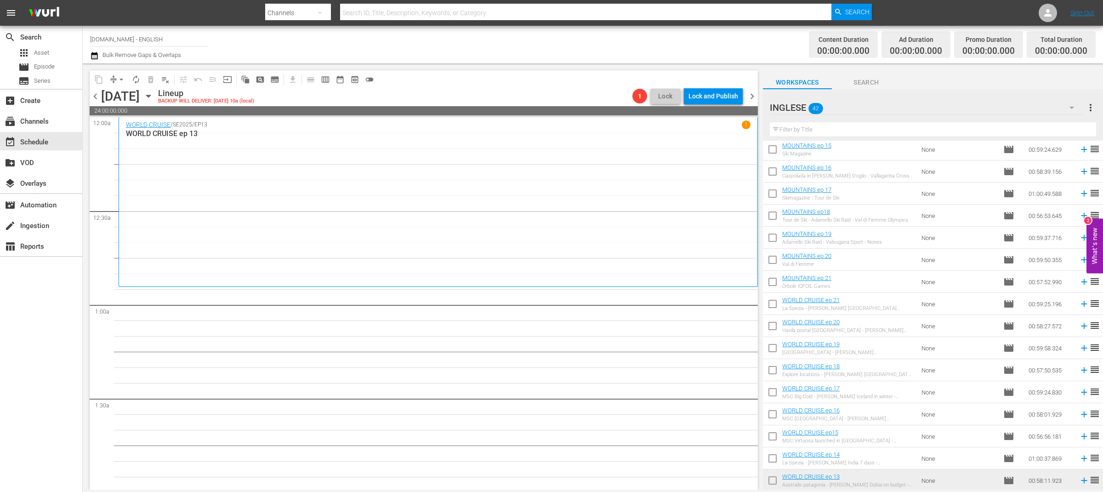
click at [153, 96] on icon "button" at bounding box center [148, 96] width 10 height 10
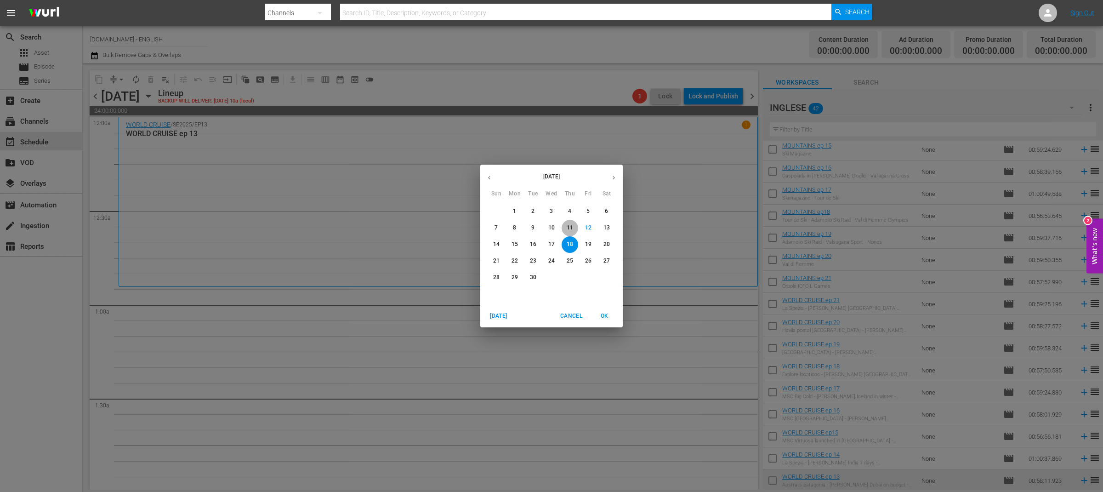
click at [574, 232] on span "11" at bounding box center [570, 228] width 17 height 8
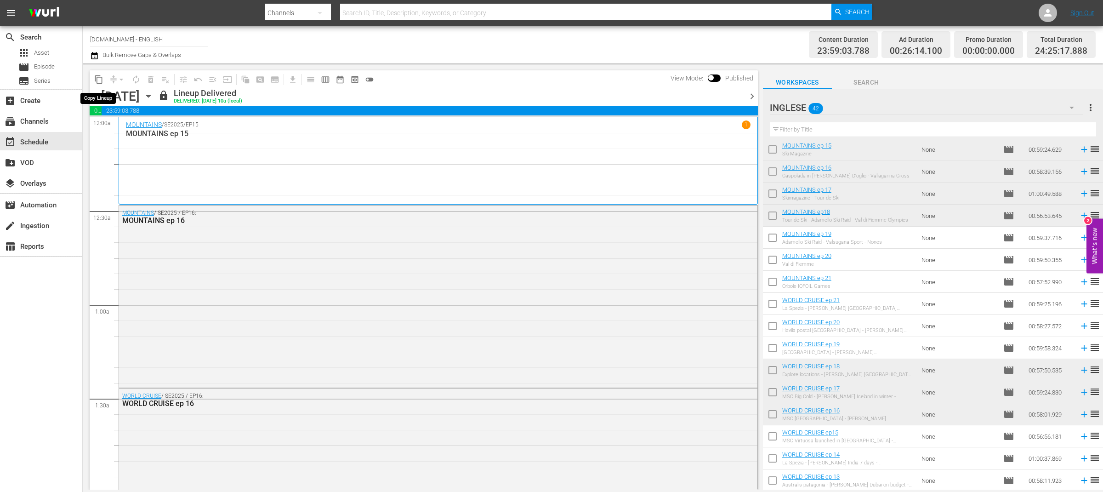
click at [98, 81] on span "content_copy" at bounding box center [98, 79] width 9 height 9
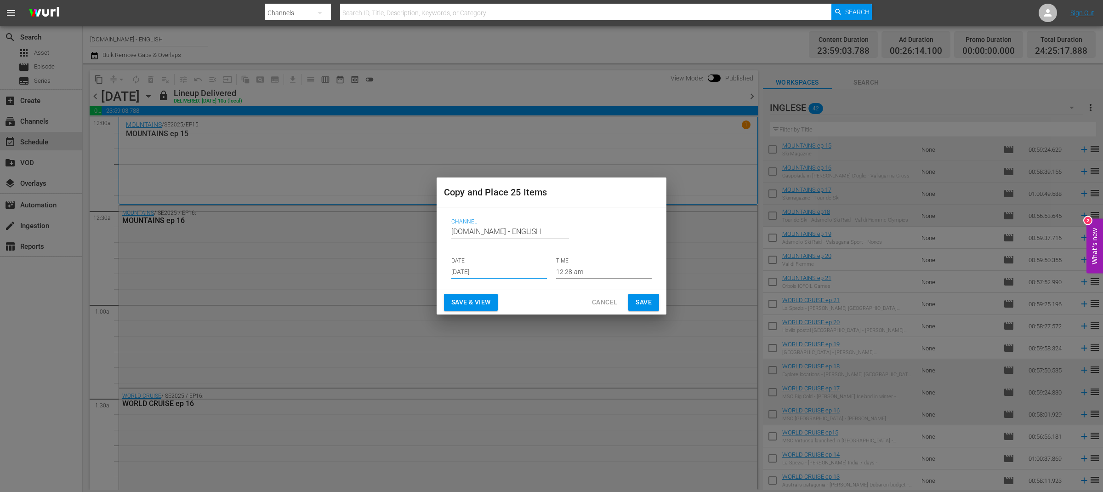
click at [505, 267] on input "Sep 14th 2025" at bounding box center [499, 272] width 96 height 14
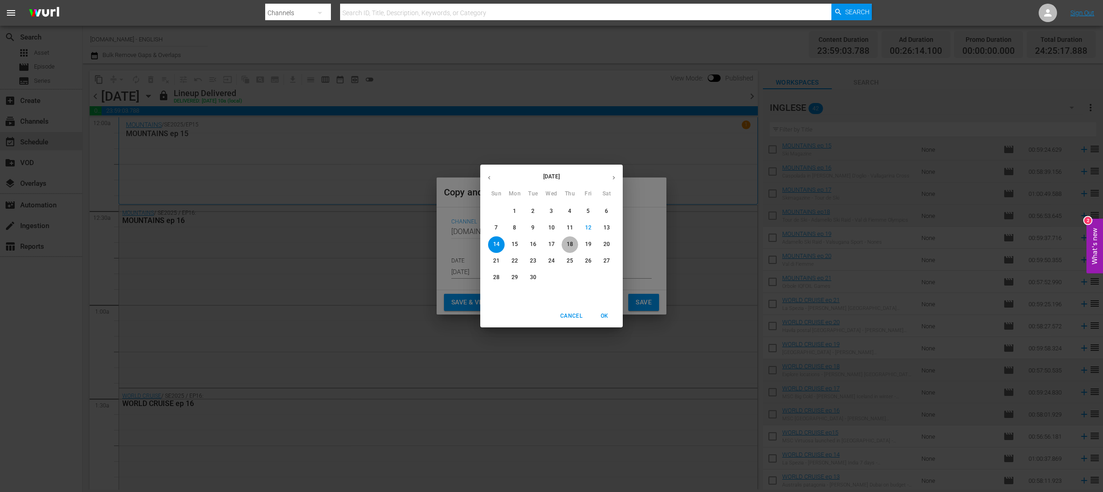
click at [572, 244] on p "18" at bounding box center [570, 244] width 6 height 8
type input "Sep 18th 2025"
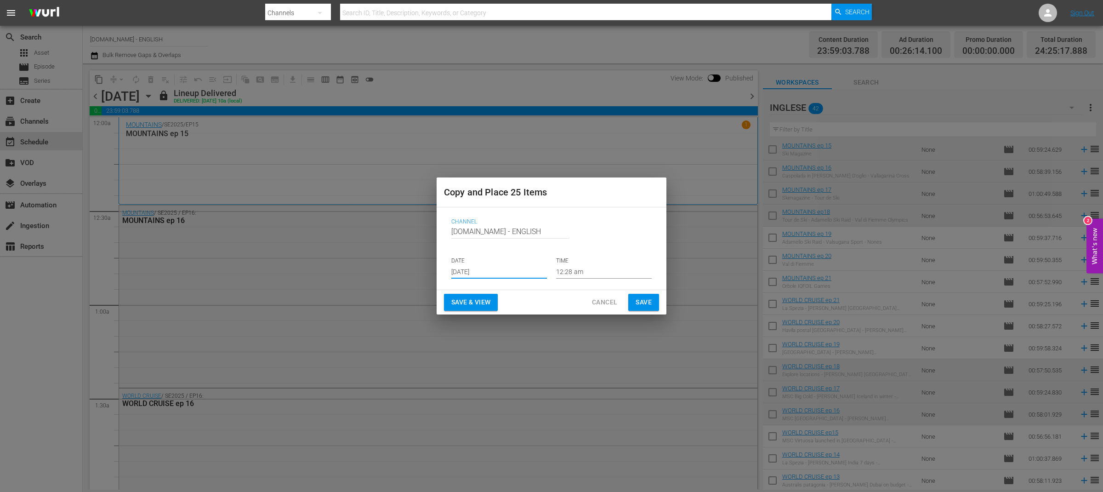
click at [479, 300] on span "Save & View" at bounding box center [470, 301] width 39 height 11
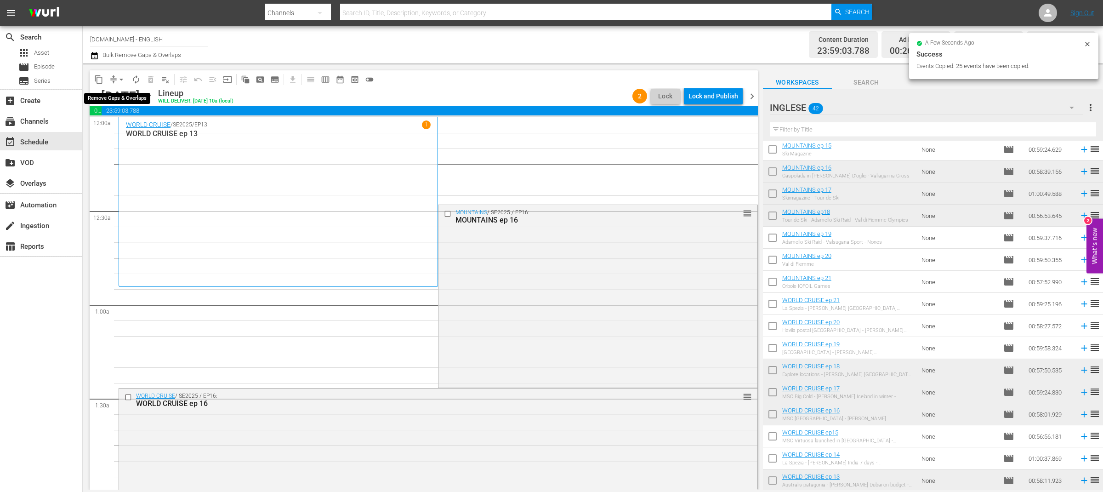
click at [117, 78] on span "arrow_drop_down" at bounding box center [121, 79] width 9 height 9
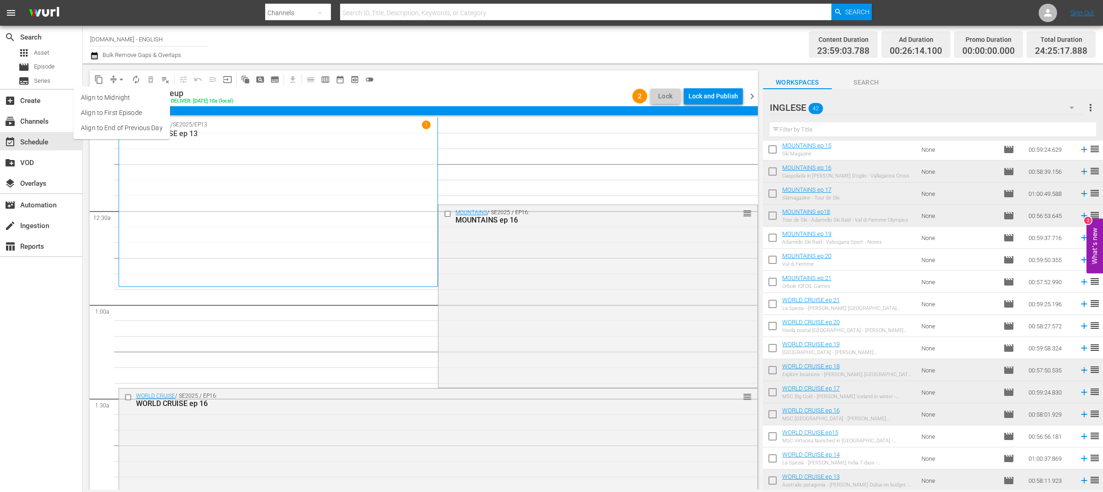
click at [143, 127] on li "Align to End of Previous Day" at bounding box center [122, 127] width 97 height 15
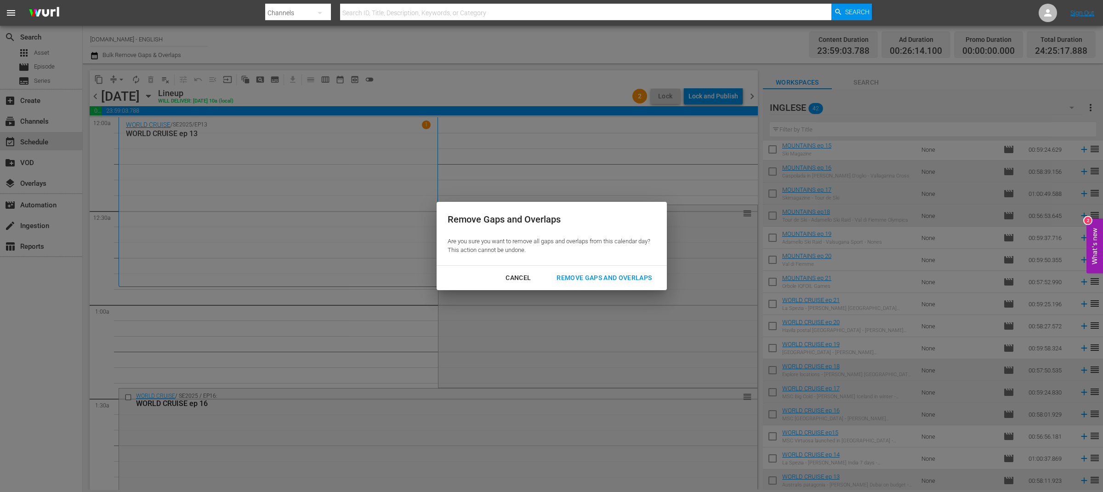
click at [566, 278] on div "Remove Gaps and Overlaps" at bounding box center [604, 277] width 110 height 11
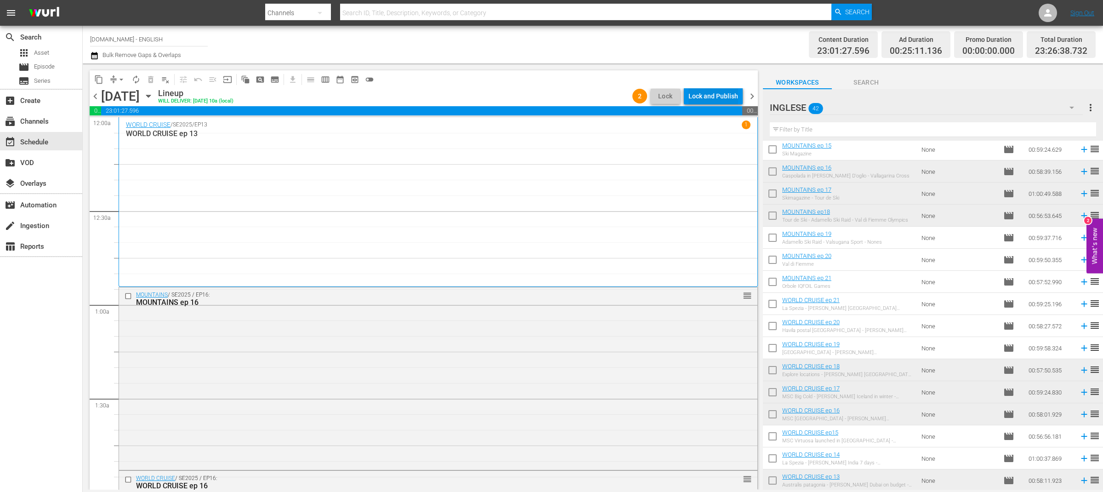
click at [722, 97] on div "Lock and Publish" at bounding box center [713, 96] width 50 height 17
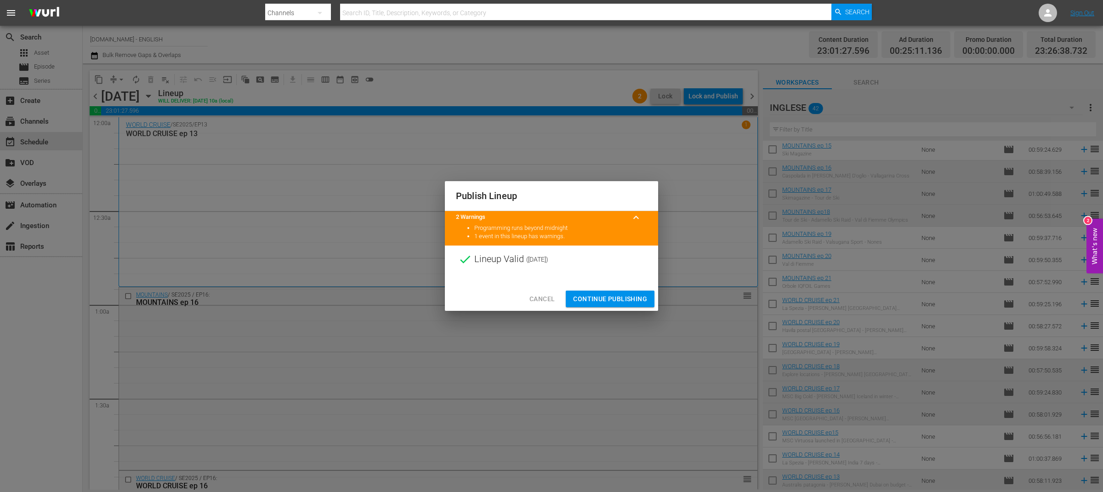
click at [620, 298] on span "Continue Publishing" at bounding box center [610, 298] width 74 height 11
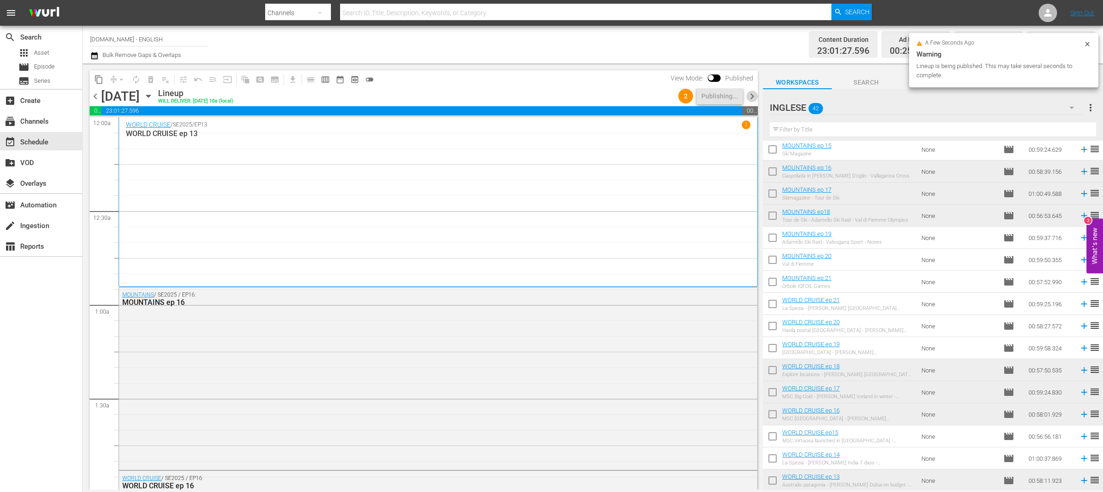
click at [754, 100] on span "chevron_right" at bounding box center [751, 96] width 11 height 11
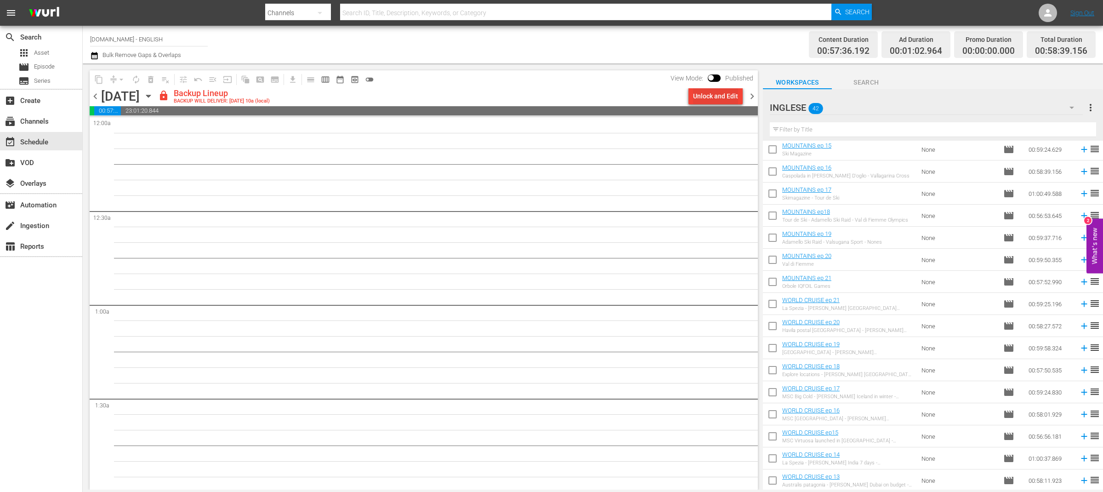
click at [713, 91] on div "Unlock and Edit" at bounding box center [715, 96] width 45 height 17
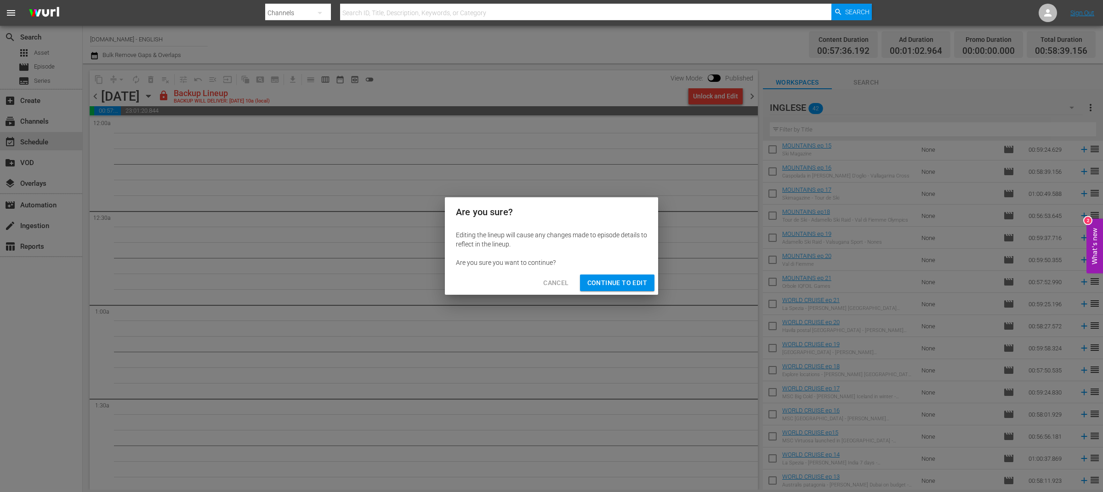
click at [635, 284] on span "Continue to Edit" at bounding box center [617, 282] width 60 height 11
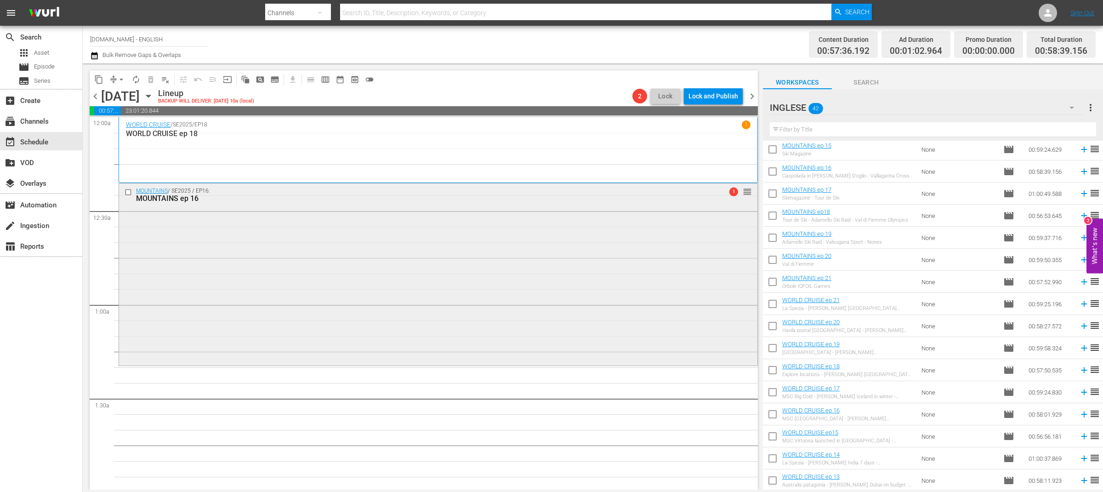
click at [127, 192] on input "checkbox" at bounding box center [130, 192] width 10 height 8
click at [149, 80] on span "delete_forever_outlined" at bounding box center [150, 79] width 9 height 9
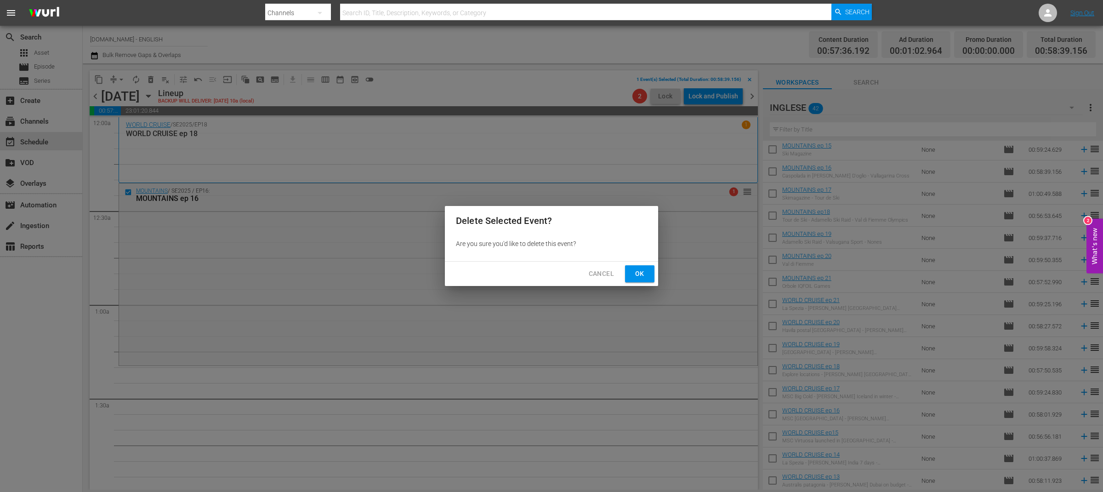
click at [637, 271] on span "Ok" at bounding box center [639, 273] width 15 height 11
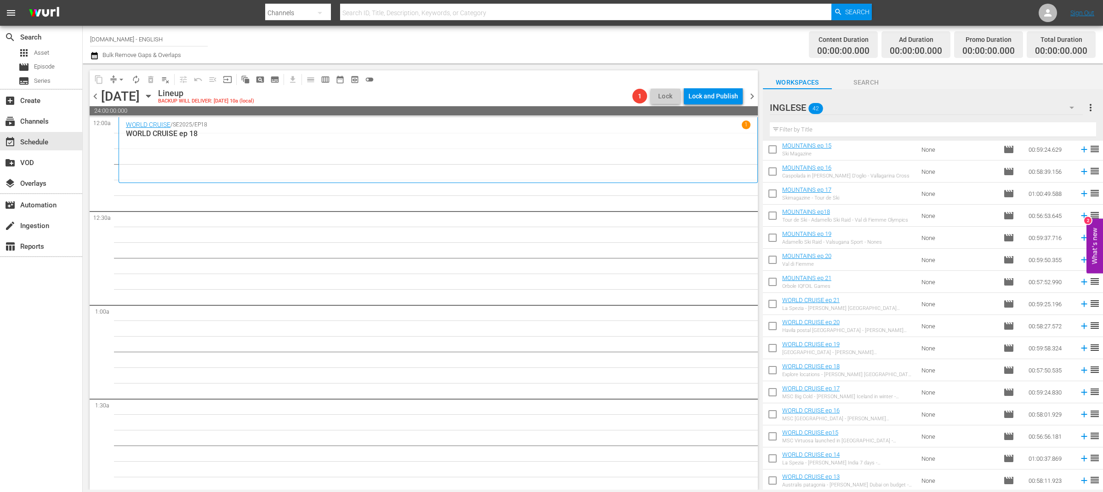
click at [153, 95] on icon "button" at bounding box center [148, 96] width 10 height 10
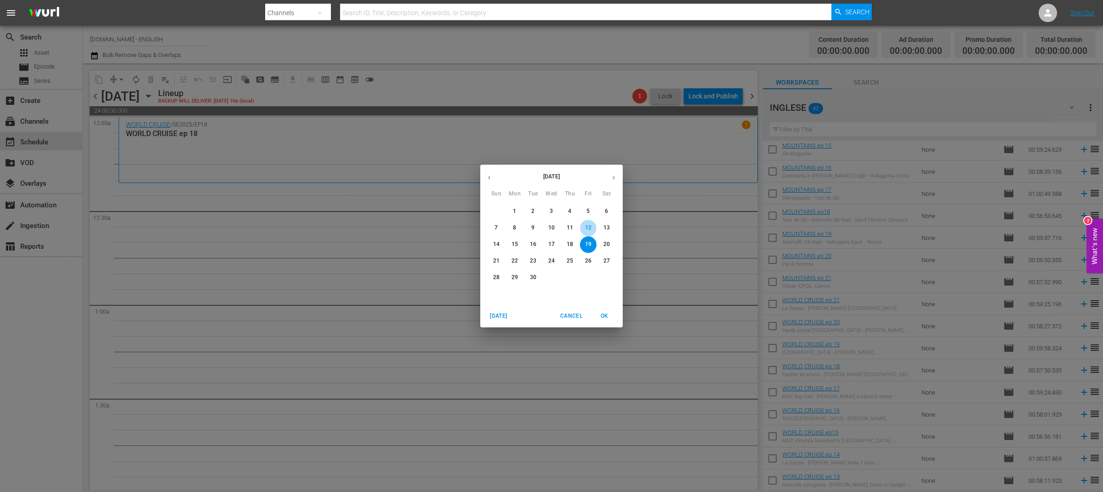
click at [589, 226] on p "12" at bounding box center [588, 228] width 6 height 8
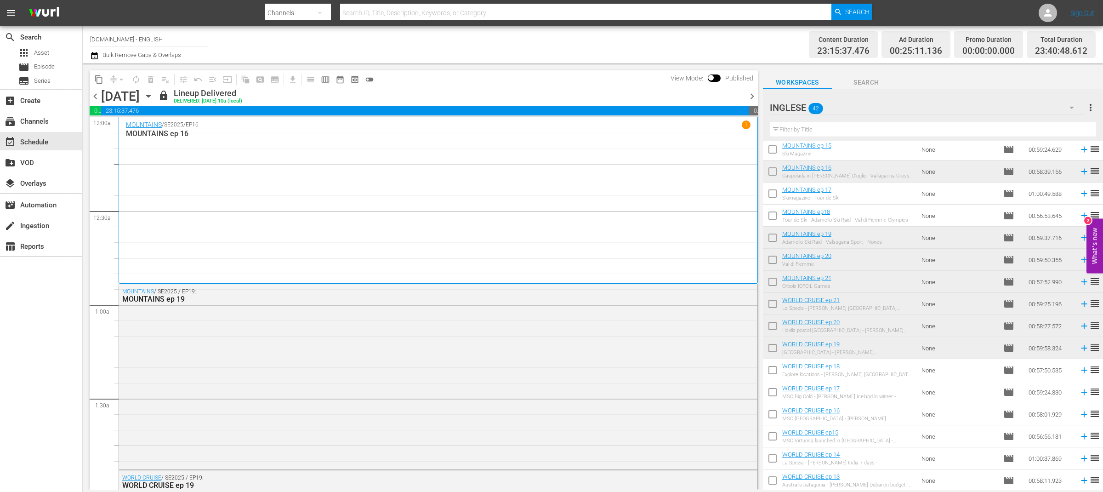
click at [102, 80] on span "content_copy" at bounding box center [98, 79] width 9 height 9
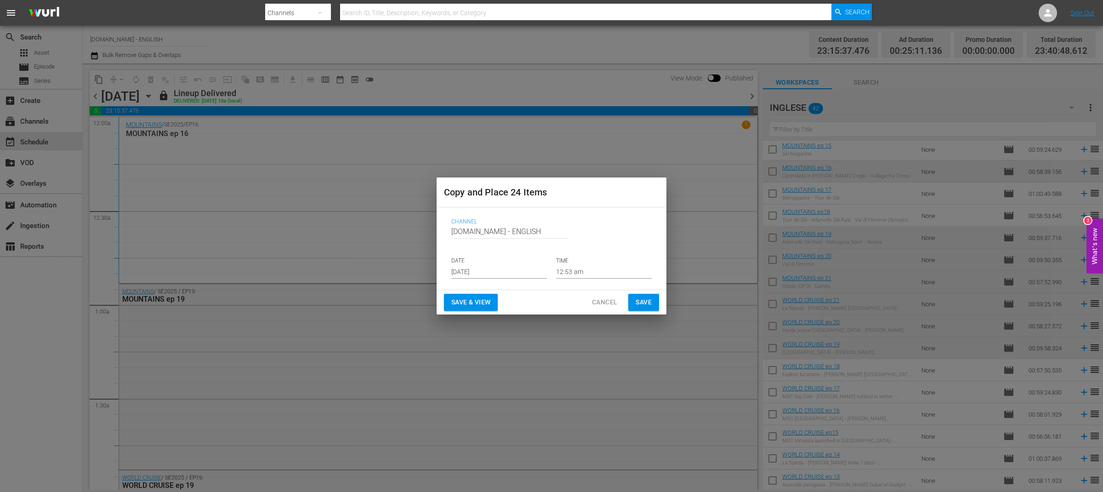
click at [501, 274] on input "Sep 14th 2025" at bounding box center [499, 272] width 96 height 14
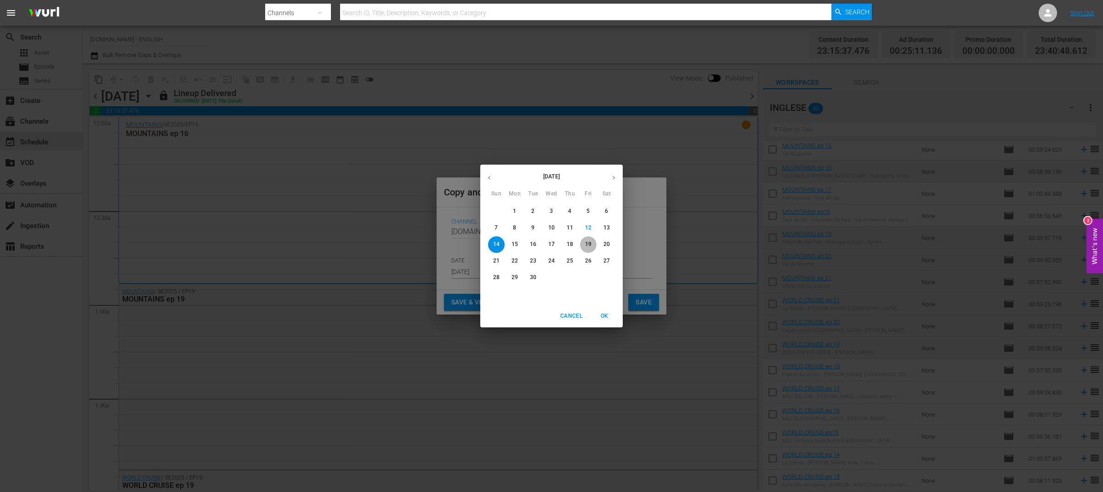
click at [591, 245] on span "19" at bounding box center [588, 244] width 17 height 8
type input "Sep 19th 2025"
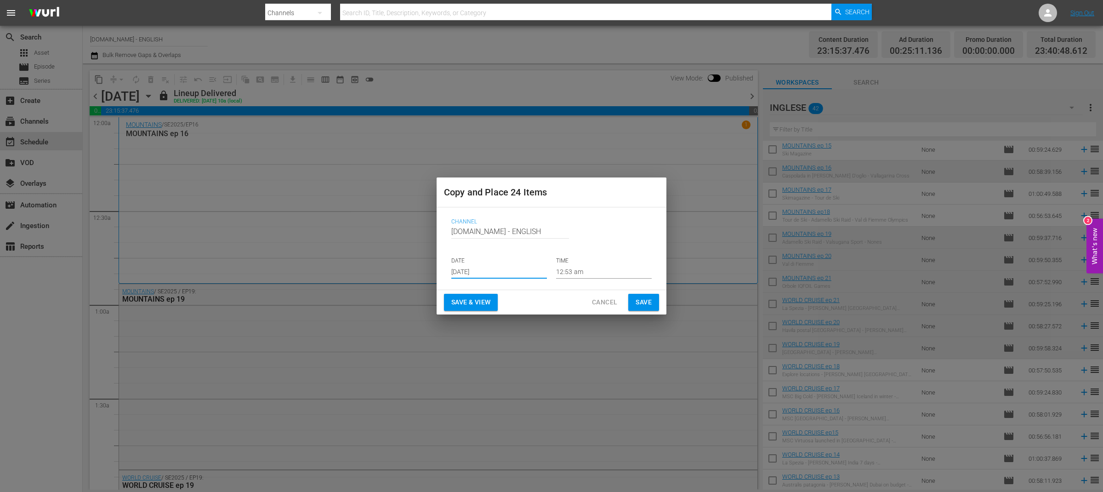
click at [467, 305] on span "Save & View" at bounding box center [470, 301] width 39 height 11
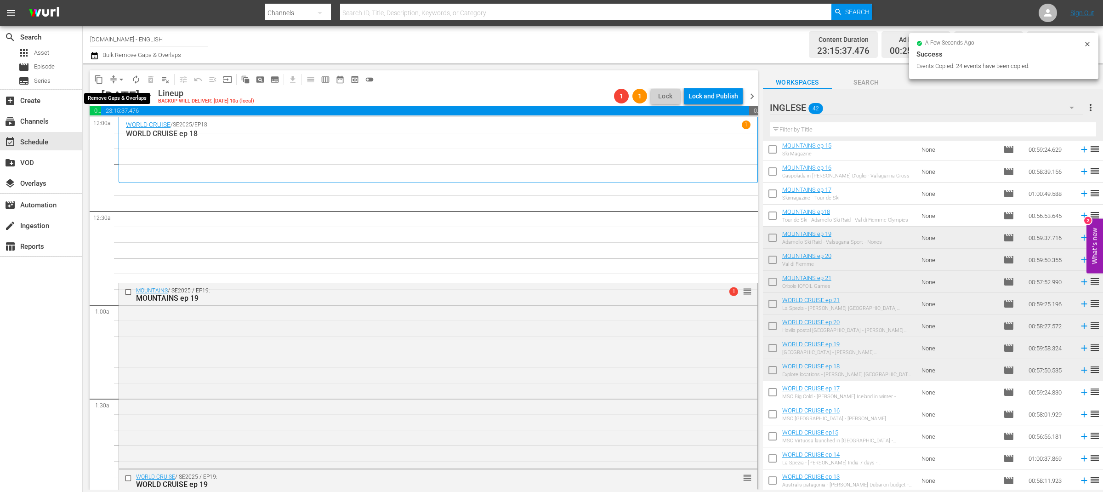
click at [119, 77] on span "arrow_drop_down" at bounding box center [121, 79] width 9 height 9
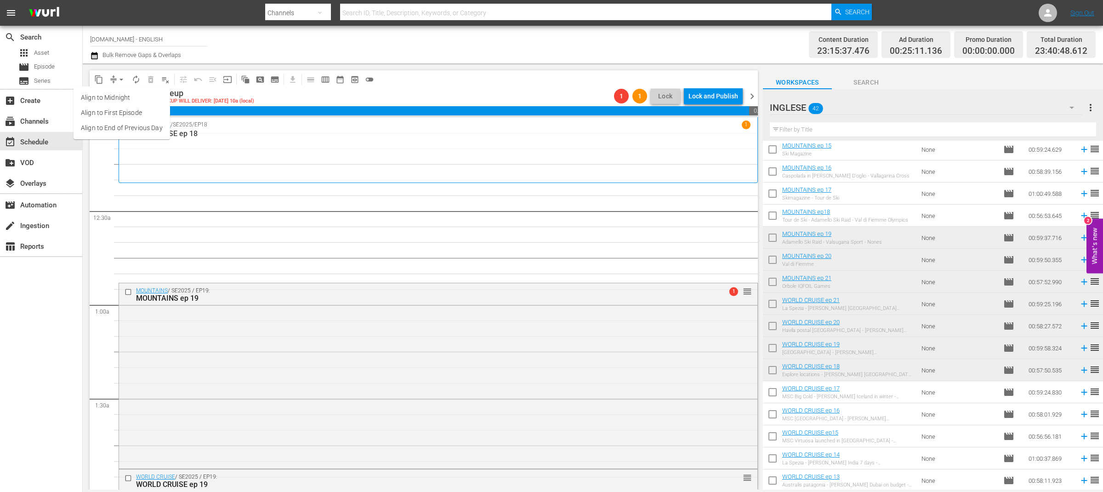
click at [122, 127] on li "Align to End of Previous Day" at bounding box center [122, 127] width 97 height 15
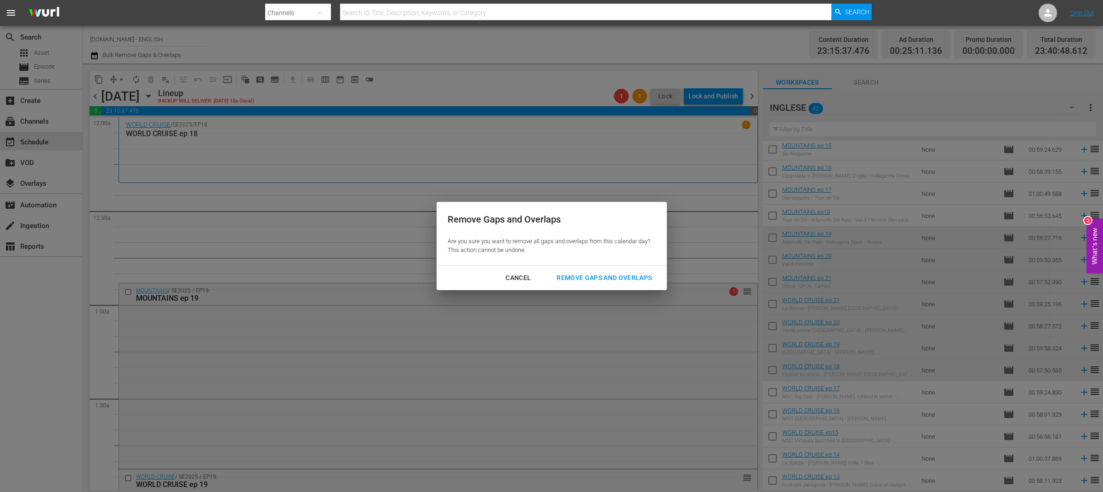
click at [612, 278] on div "Remove Gaps and Overlaps" at bounding box center [604, 277] width 110 height 11
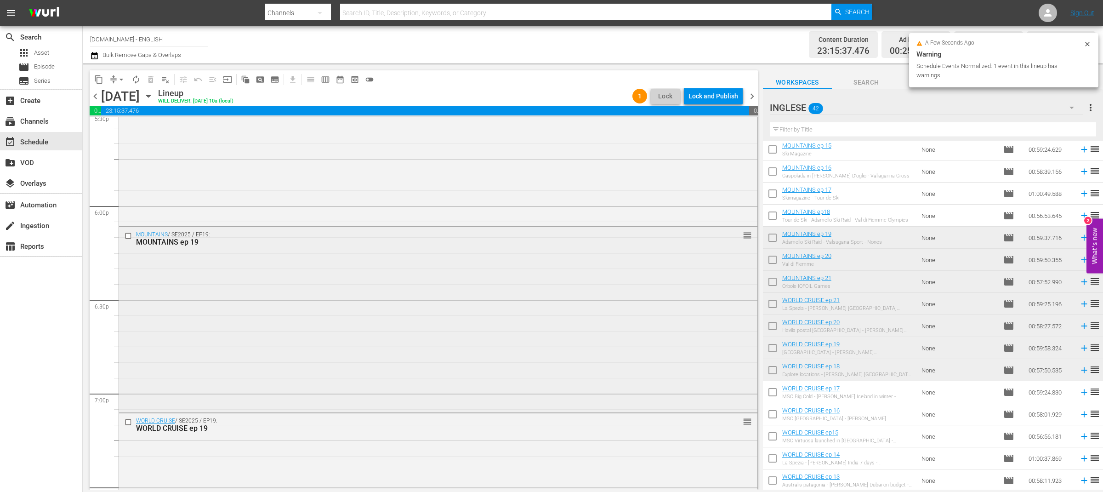
scroll to position [4133, 0]
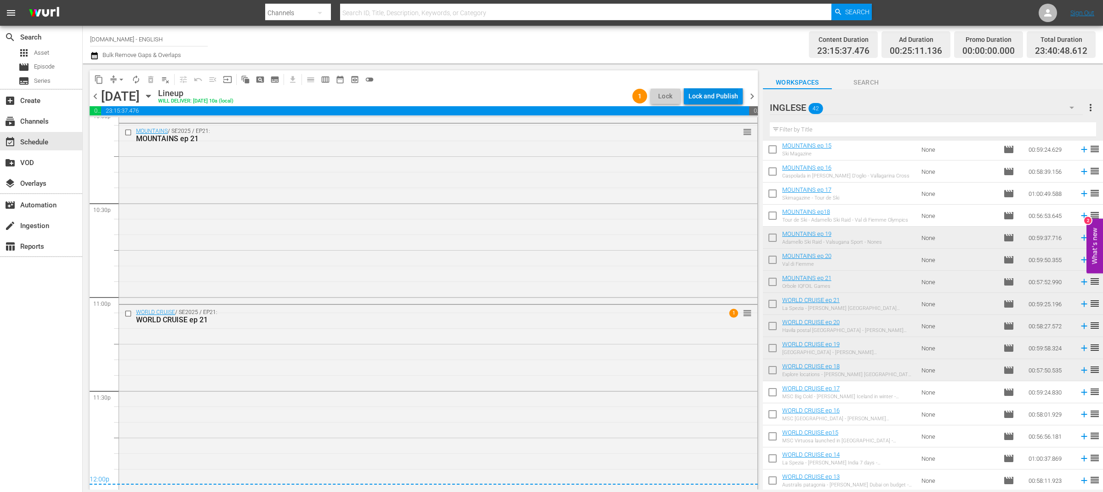
click at [721, 98] on div "Lock and Publish" at bounding box center [713, 96] width 50 height 17
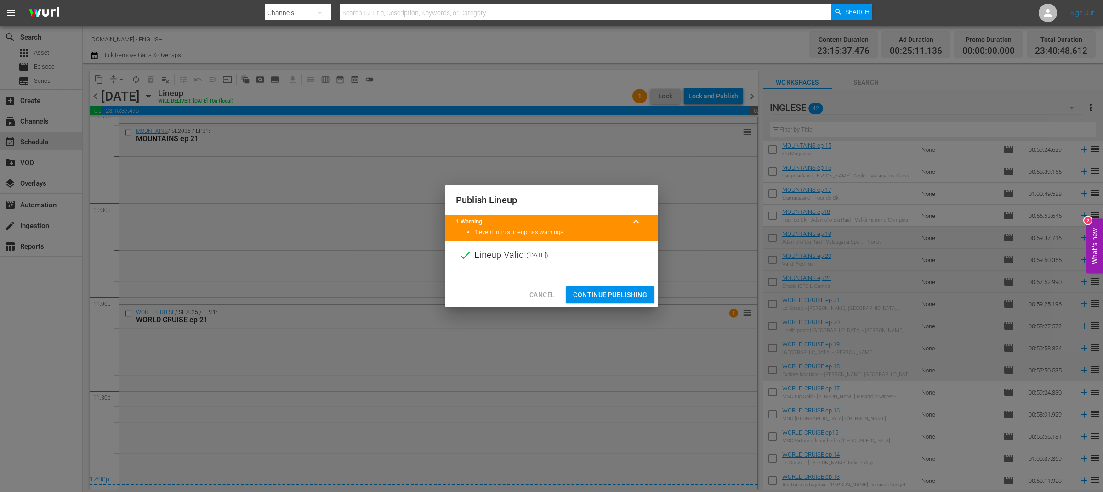
click at [619, 303] on div "Cancel Continue Publishing" at bounding box center [551, 295] width 213 height 24
click at [618, 299] on span "Continue Publishing" at bounding box center [610, 294] width 74 height 11
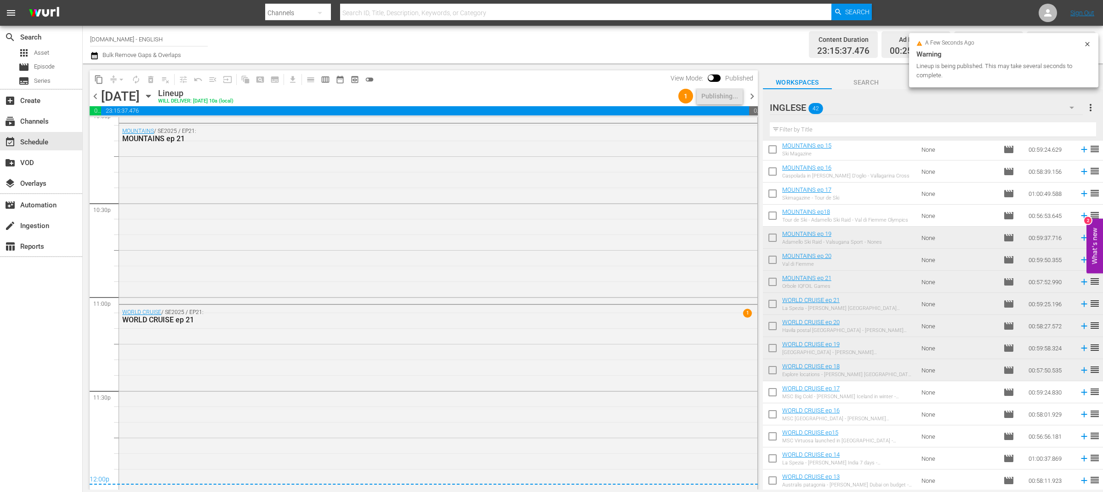
click at [753, 98] on span "chevron_right" at bounding box center [751, 96] width 11 height 11
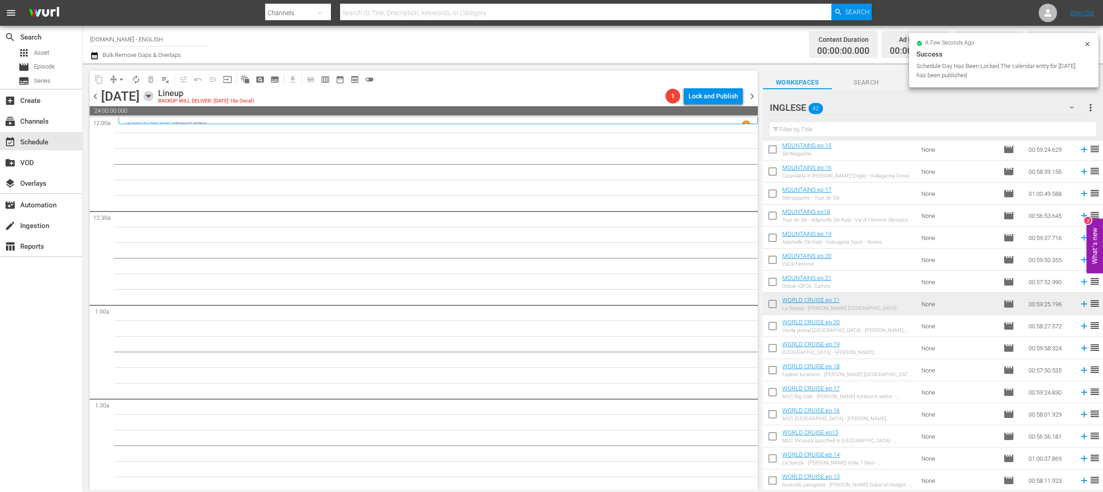
click at [153, 99] on icon "button" at bounding box center [148, 96] width 10 height 10
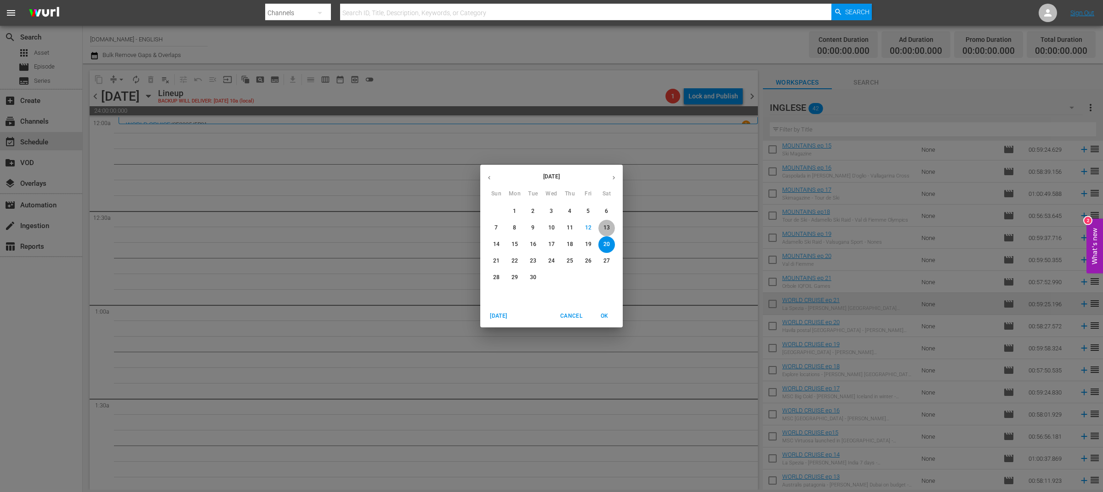
click at [608, 227] on p "13" at bounding box center [606, 228] width 6 height 8
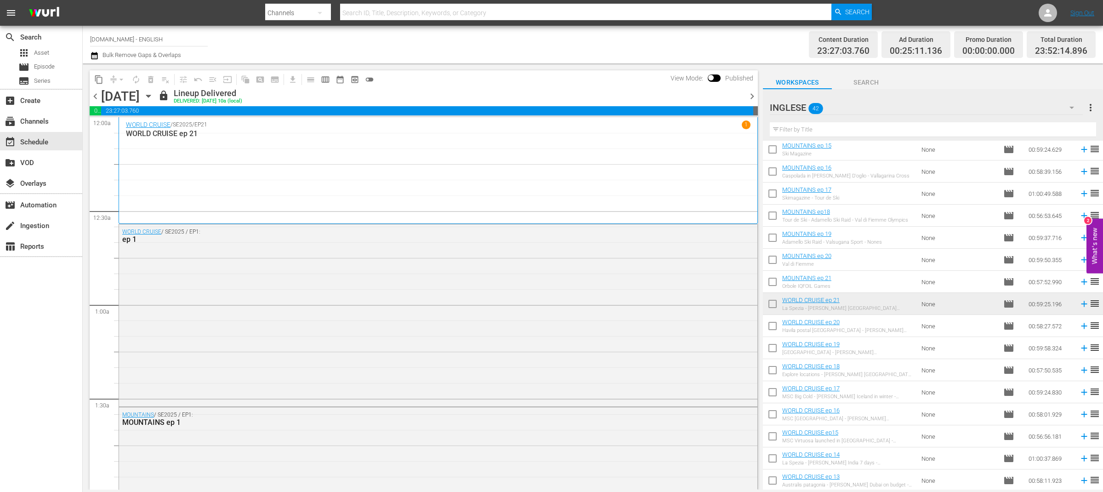
click at [105, 79] on button "content_copy" at bounding box center [98, 79] width 15 height 15
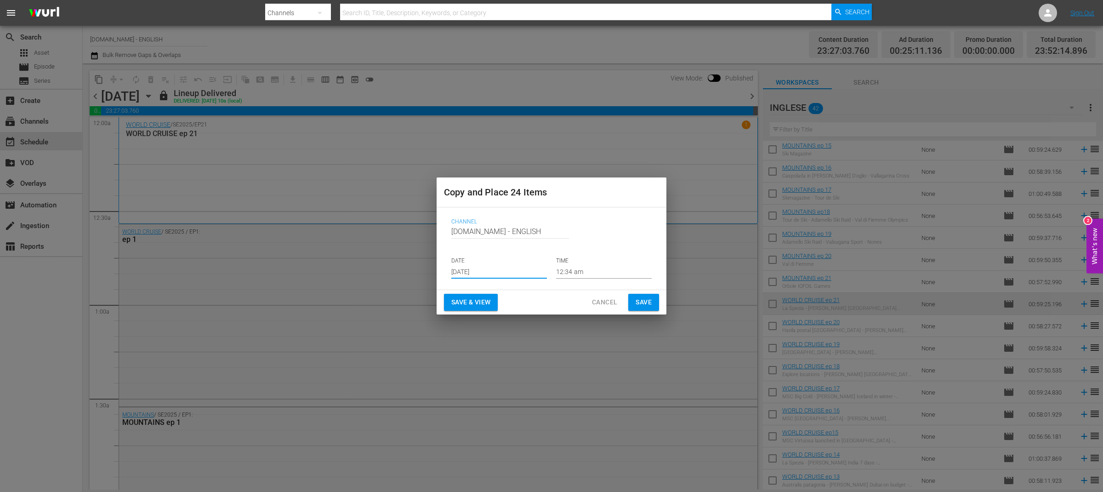
click at [468, 266] on input "Sep 14th 2025" at bounding box center [499, 272] width 96 height 14
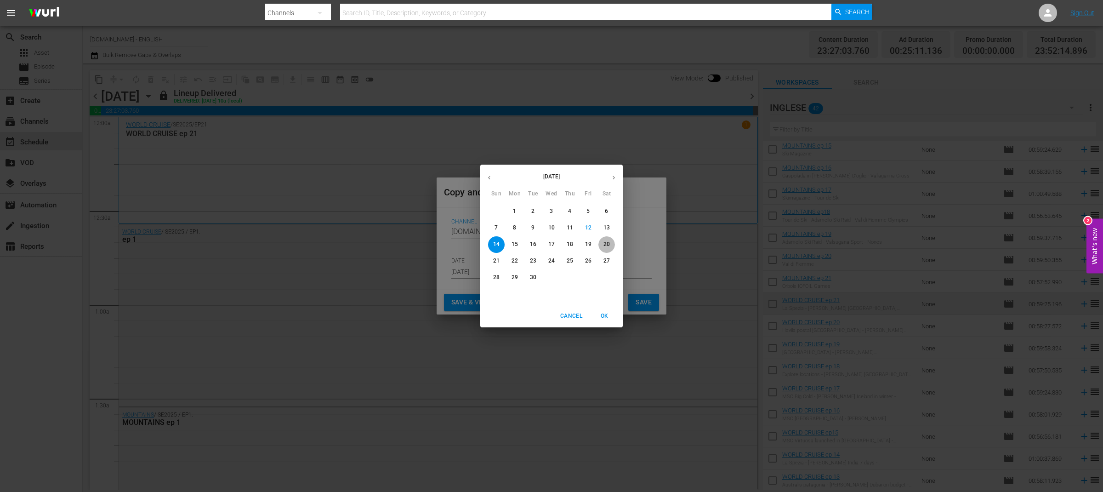
click at [604, 243] on p "20" at bounding box center [606, 244] width 6 height 8
type input "Sep 20th 2025"
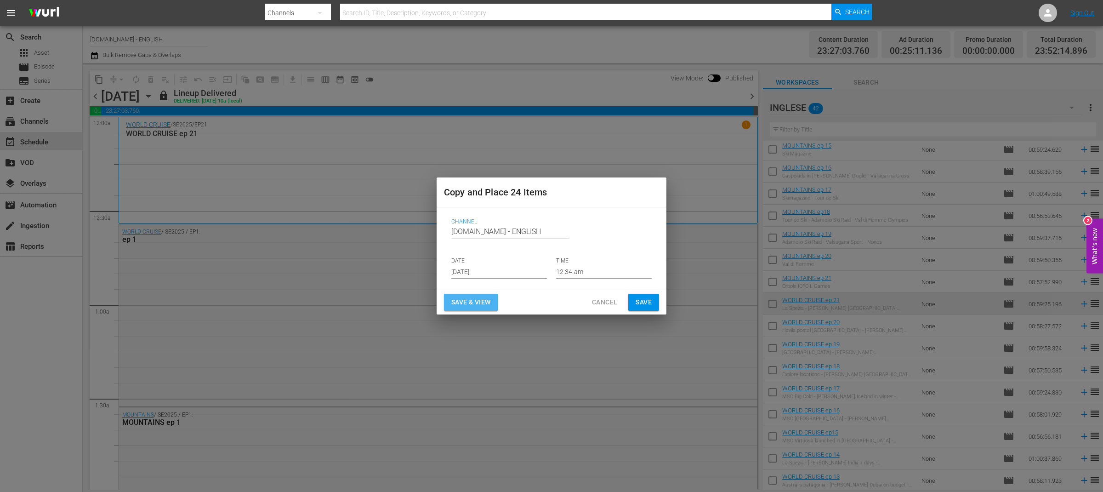
click at [479, 299] on span "Save & View" at bounding box center [470, 301] width 39 height 11
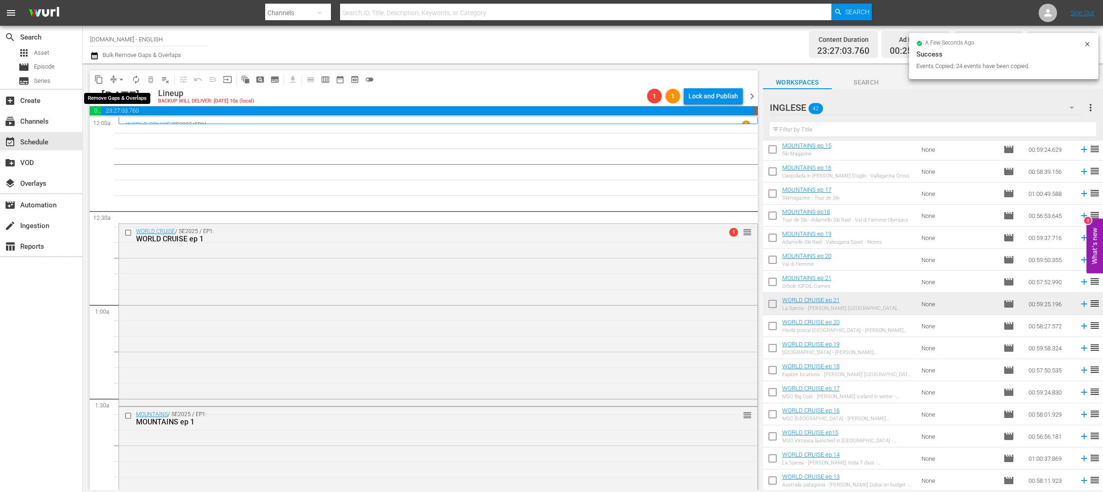
click at [121, 79] on span "arrow_drop_down" at bounding box center [121, 79] width 9 height 9
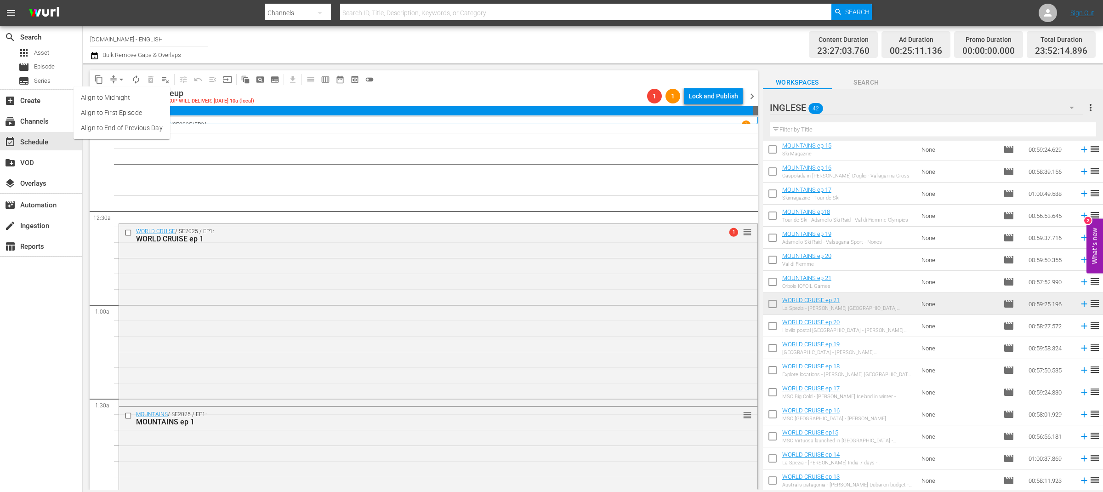
click at [132, 127] on li "Align to End of Previous Day" at bounding box center [122, 127] width 97 height 15
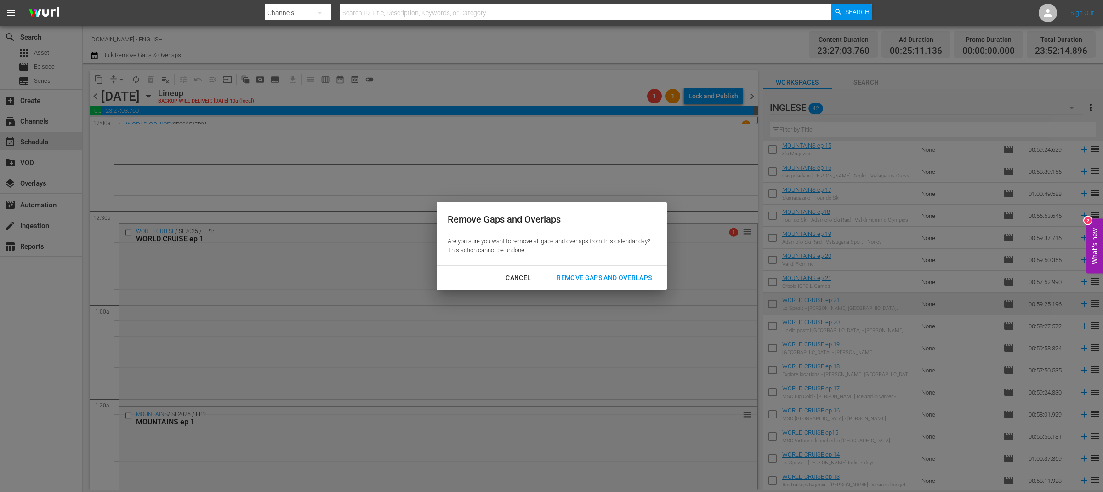
click at [603, 275] on div "Remove Gaps and Overlaps" at bounding box center [604, 277] width 110 height 11
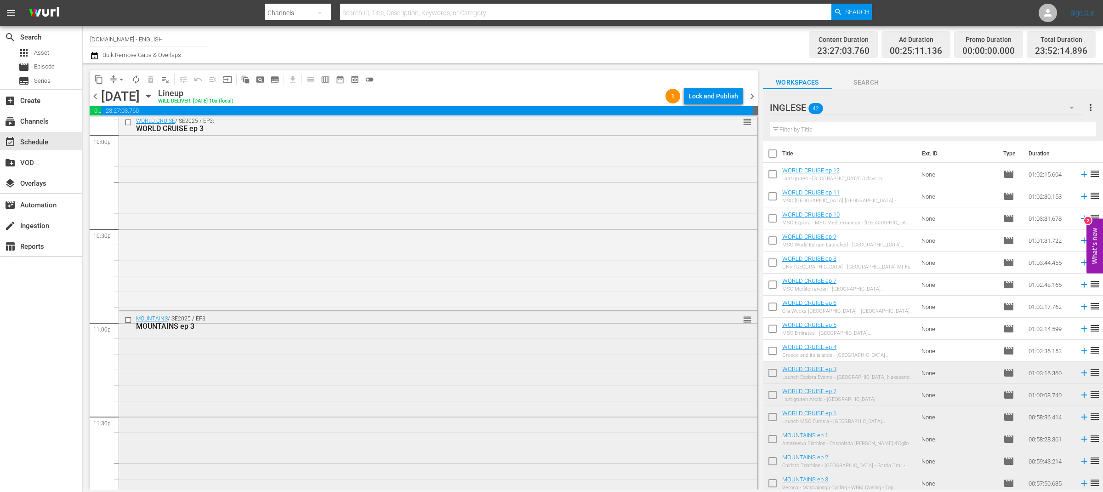
scroll to position [4127, 0]
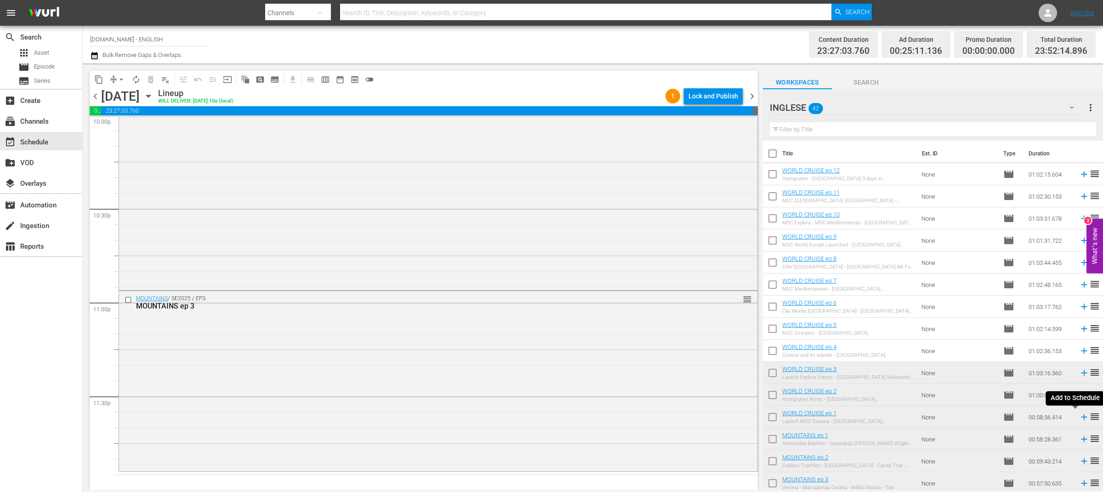
click at [1079, 418] on icon at bounding box center [1084, 417] width 10 height 10
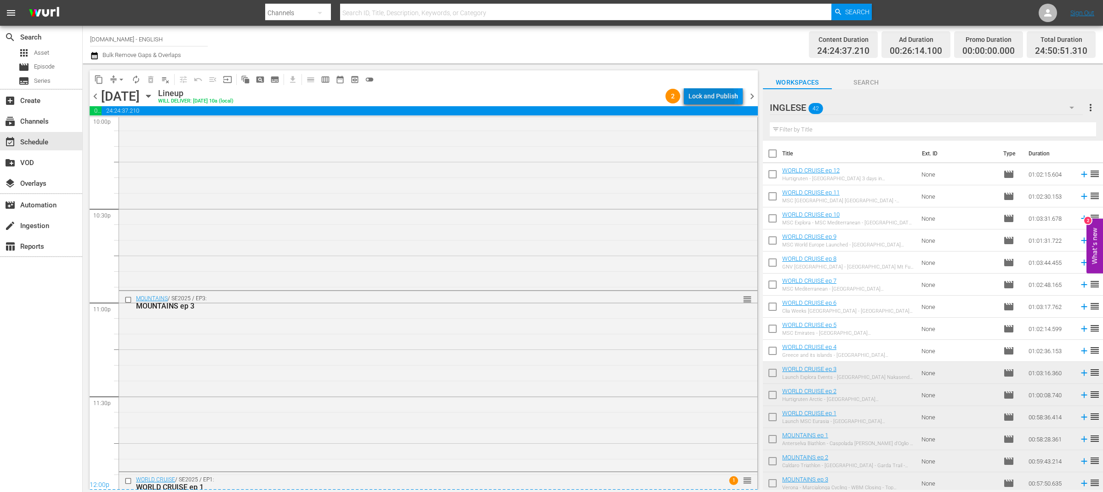
click at [708, 98] on div "Lock and Publish" at bounding box center [713, 96] width 50 height 17
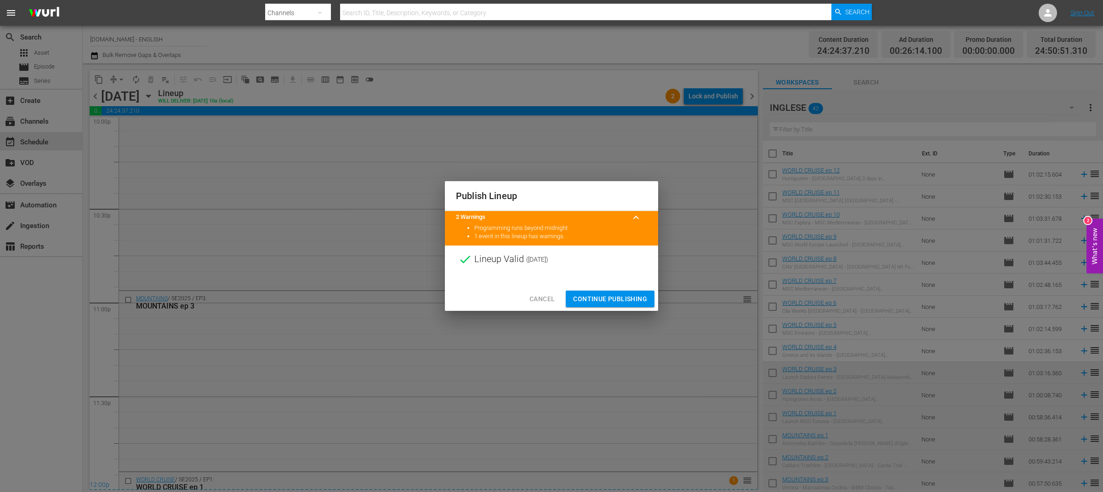
click at [614, 298] on span "Continue Publishing" at bounding box center [610, 298] width 74 height 11
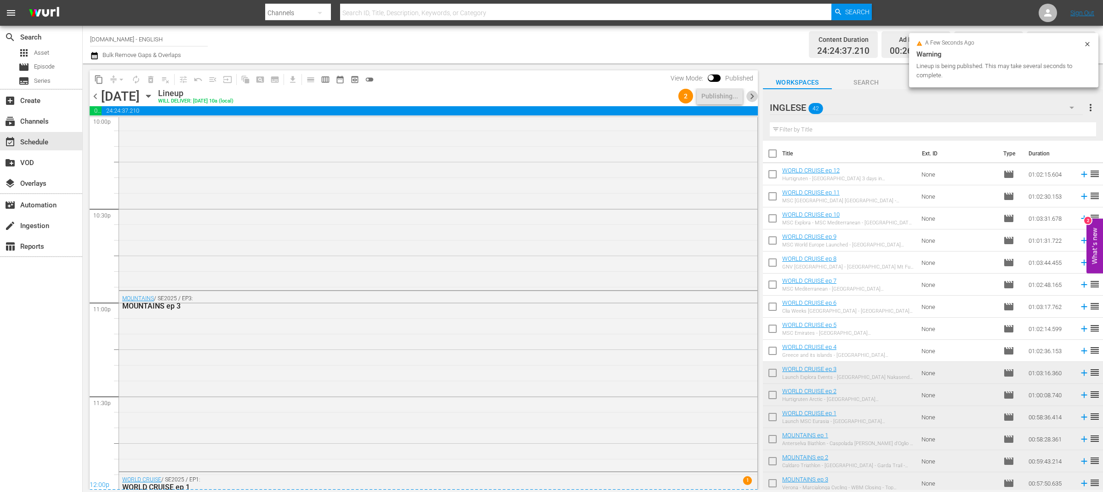
click at [751, 94] on span "chevron_right" at bounding box center [751, 96] width 11 height 11
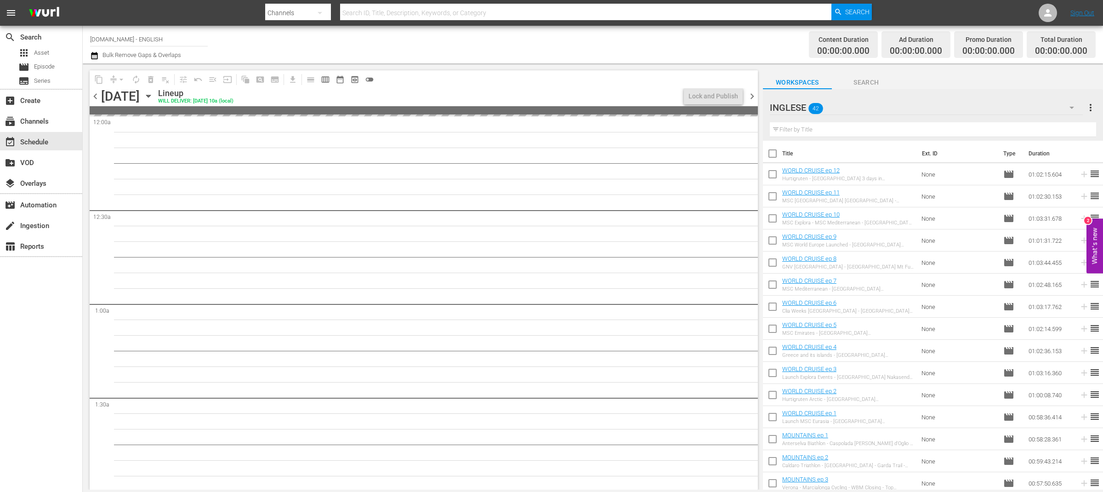
click at [96, 96] on span "chevron_left" at bounding box center [95, 96] width 11 height 11
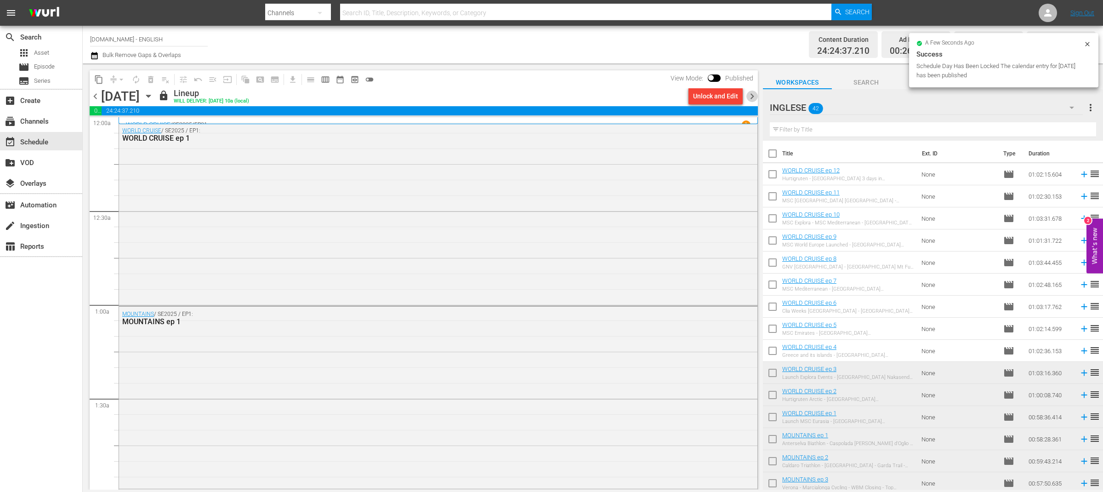
click at [751, 97] on span "chevron_right" at bounding box center [751, 96] width 11 height 11
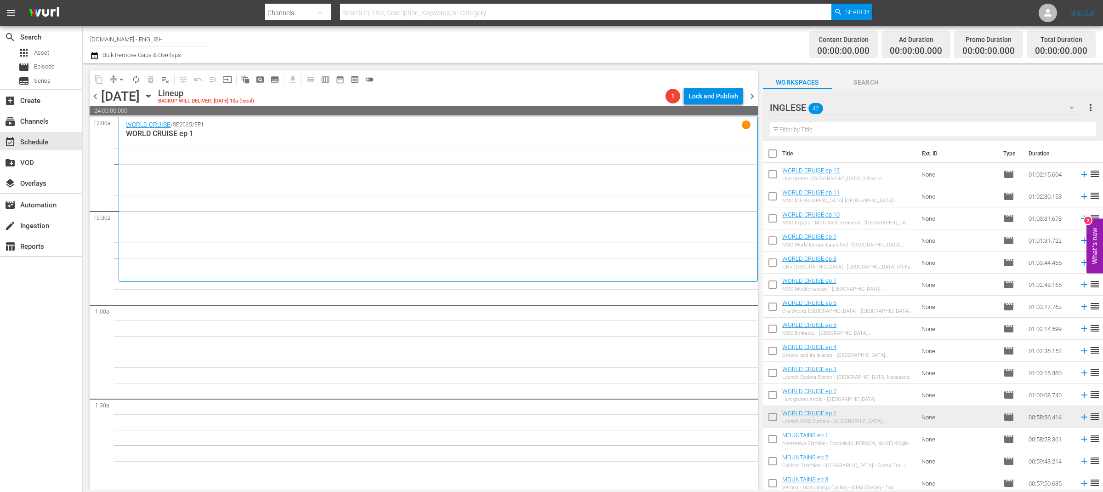
click at [153, 94] on icon "button" at bounding box center [148, 96] width 10 height 10
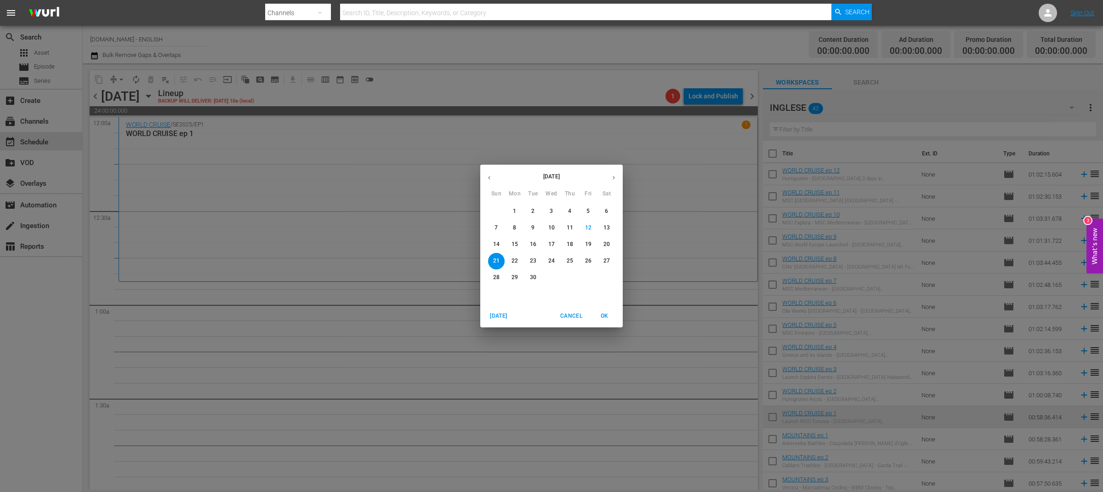
click at [497, 244] on p "14" at bounding box center [496, 244] width 6 height 8
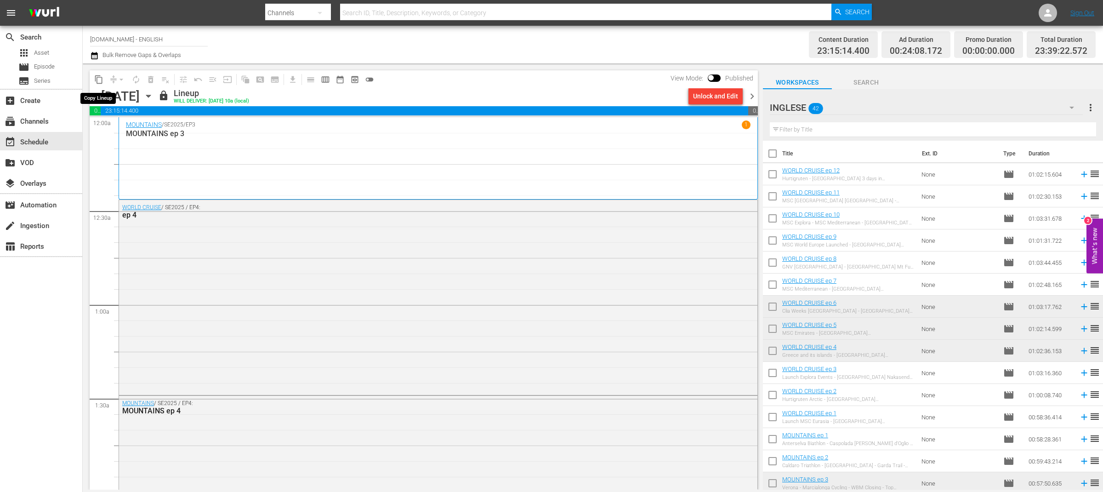
click at [104, 79] on button "content_copy" at bounding box center [98, 79] width 15 height 15
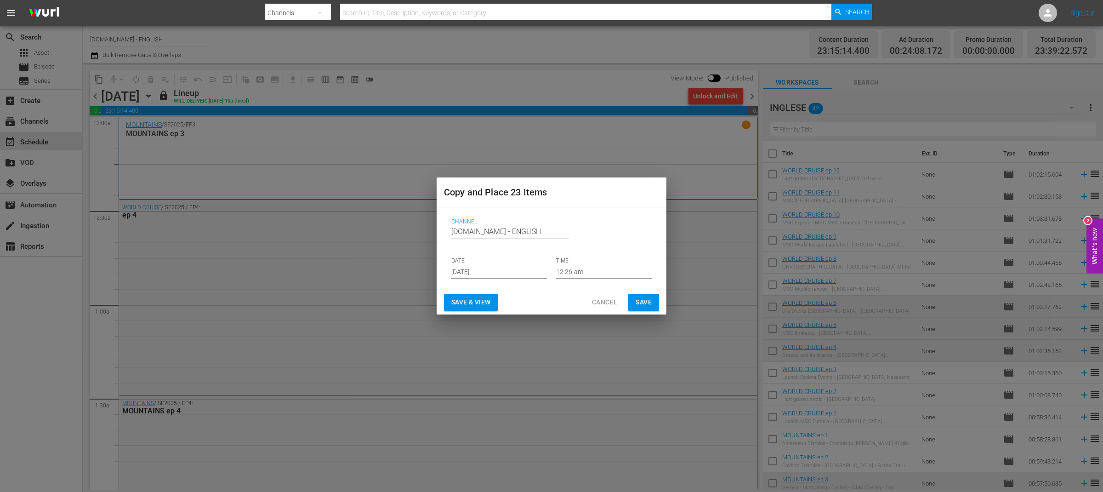
click at [489, 273] on input "Sep 14th 2025" at bounding box center [499, 272] width 96 height 14
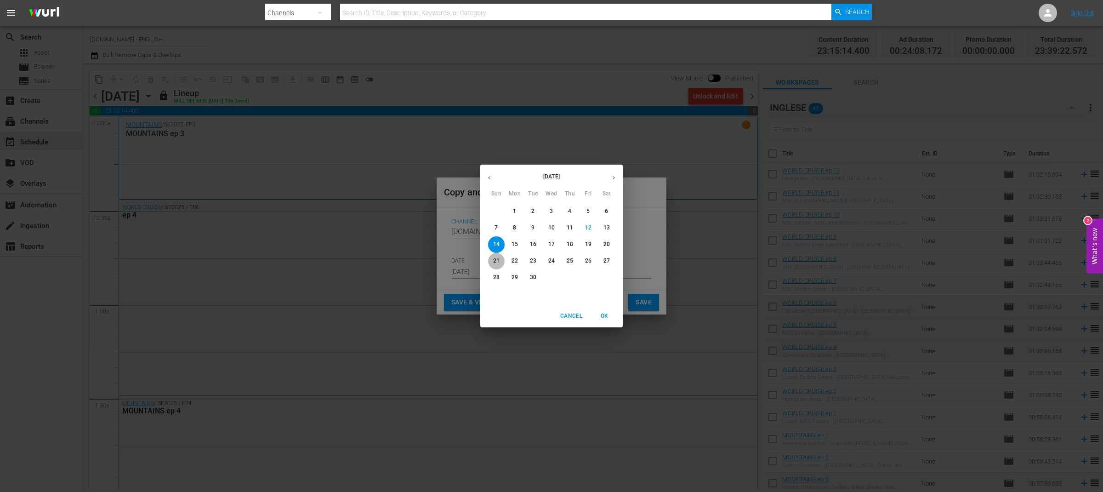
click at [498, 262] on p "21" at bounding box center [496, 261] width 6 height 8
type input "Sep 21st 2025"
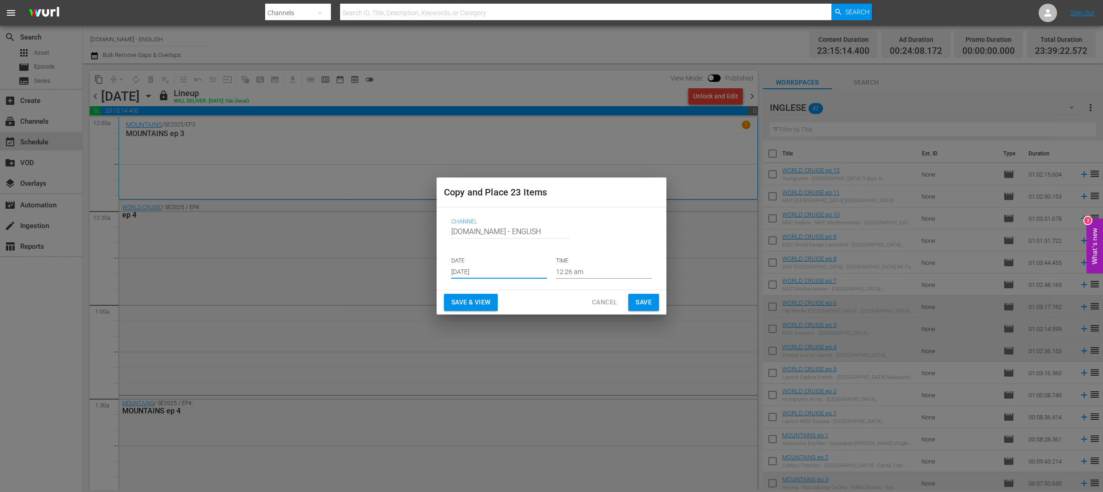
click at [483, 303] on span "Save & View" at bounding box center [470, 301] width 39 height 11
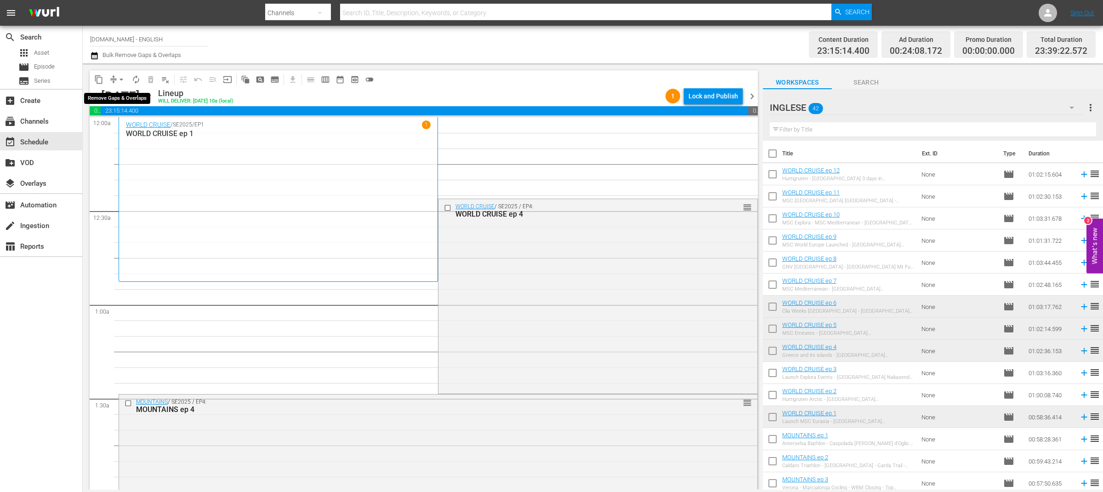
click at [123, 80] on span "arrow_drop_down" at bounding box center [121, 79] width 9 height 9
click at [144, 130] on li "Align to End of Previous Day" at bounding box center [122, 127] width 97 height 15
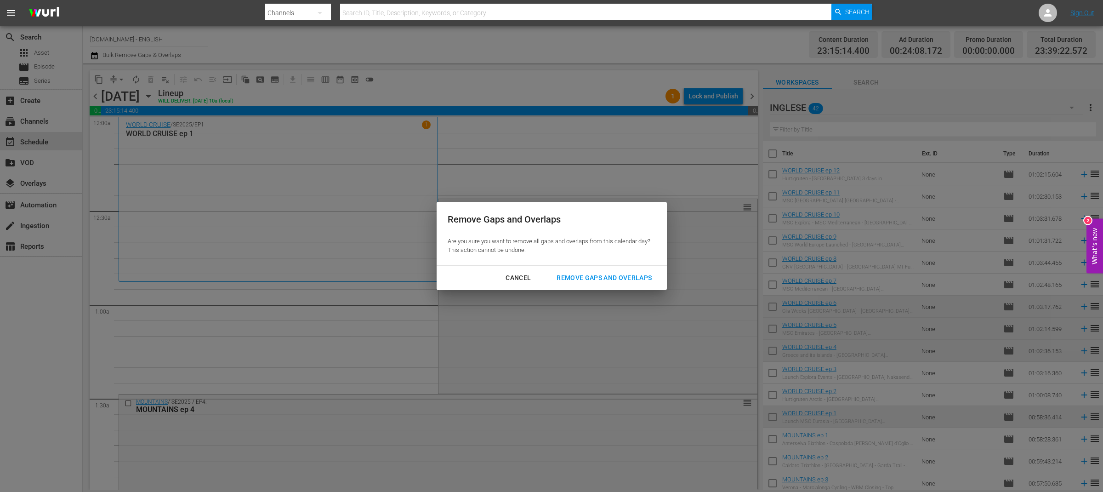
click at [573, 278] on div "Remove Gaps and Overlaps" at bounding box center [604, 277] width 110 height 11
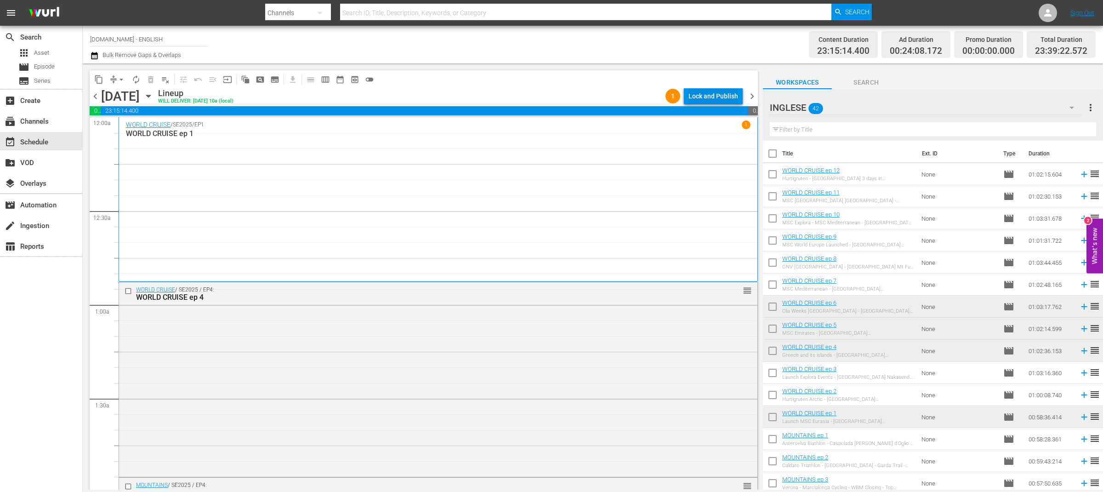
click at [694, 97] on div "Lock and Publish" at bounding box center [713, 96] width 50 height 17
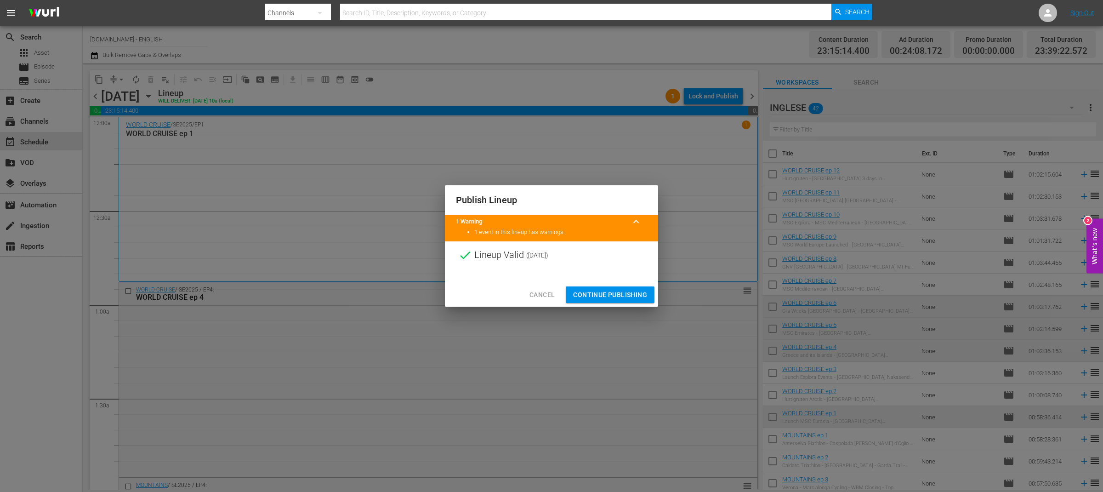
click at [625, 292] on span "Continue Publishing" at bounding box center [610, 294] width 74 height 11
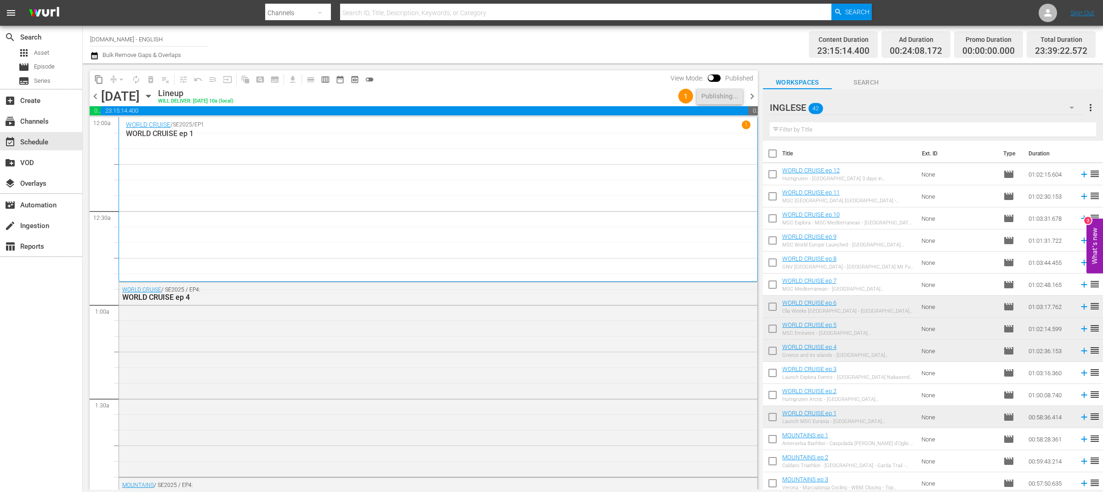
click at [752, 94] on span "chevron_right" at bounding box center [751, 96] width 11 height 11
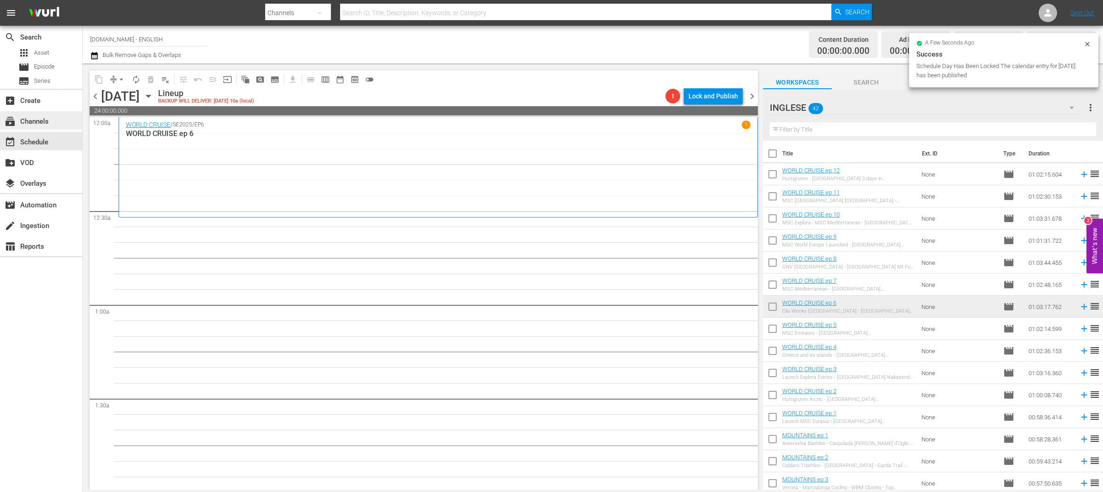
click at [36, 122] on div "subscriptions Channels" at bounding box center [25, 120] width 51 height 8
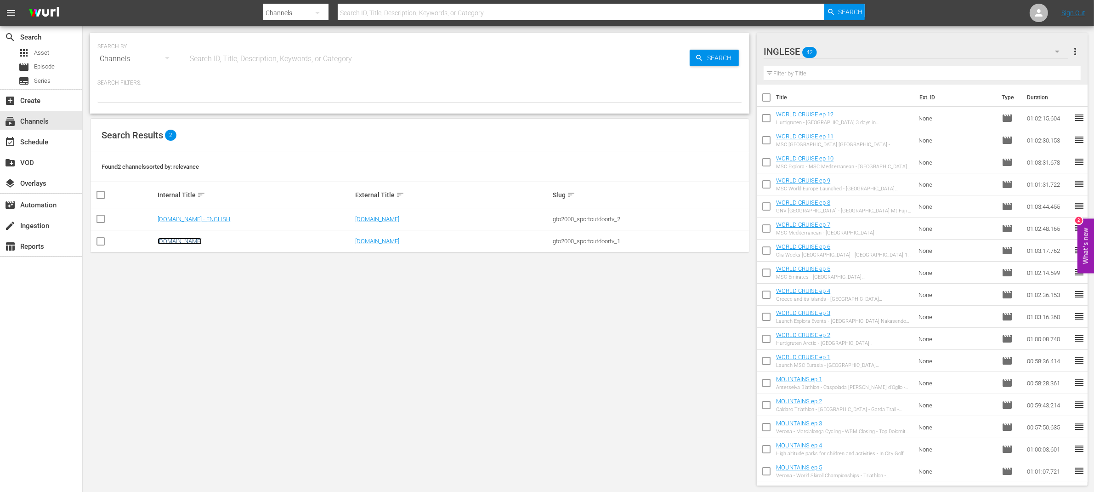
click at [196, 240] on link "SportOutdoor.TV" at bounding box center [180, 241] width 44 height 7
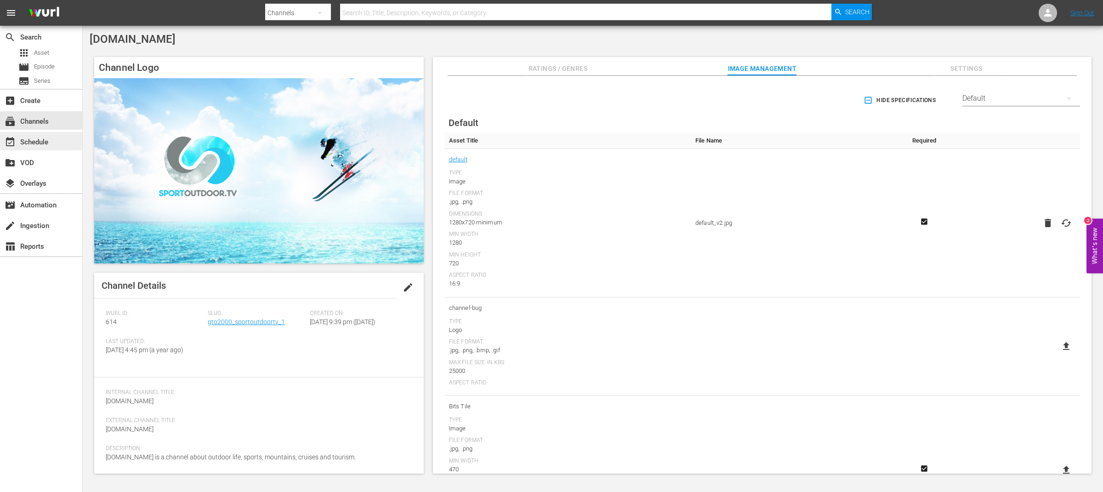
click at [47, 142] on div "event_available Schedule" at bounding box center [25, 140] width 51 height 8
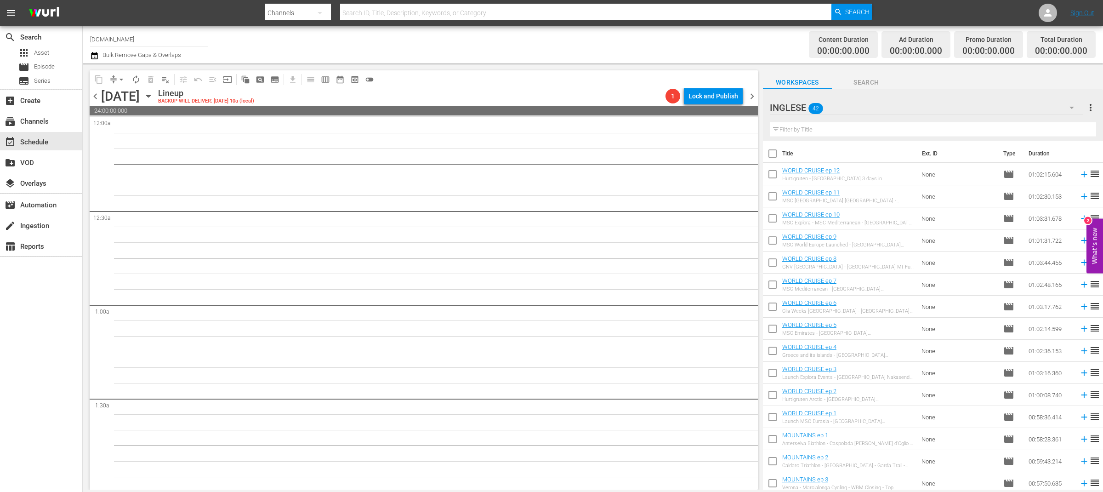
click at [153, 97] on icon "button" at bounding box center [148, 96] width 10 height 10
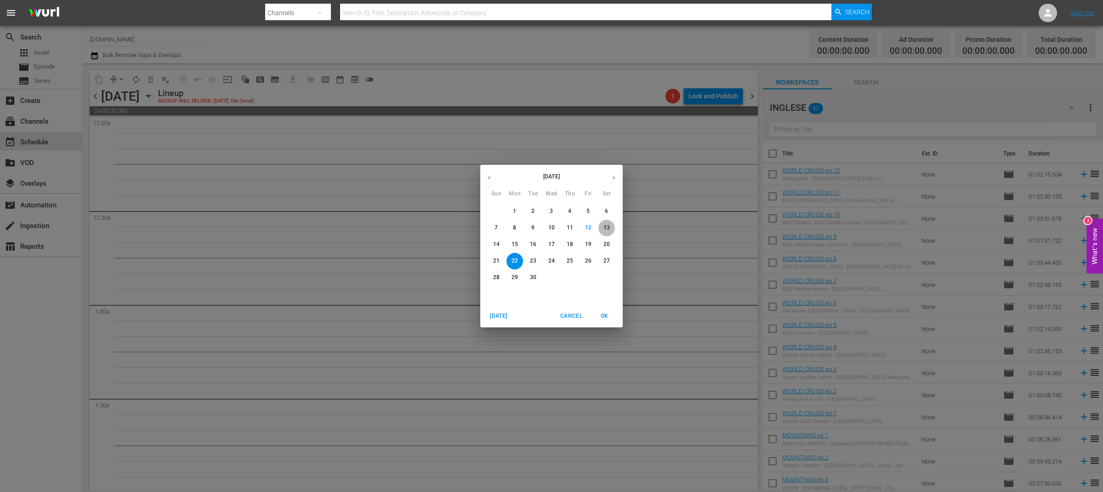
click at [607, 226] on p "13" at bounding box center [606, 228] width 6 height 8
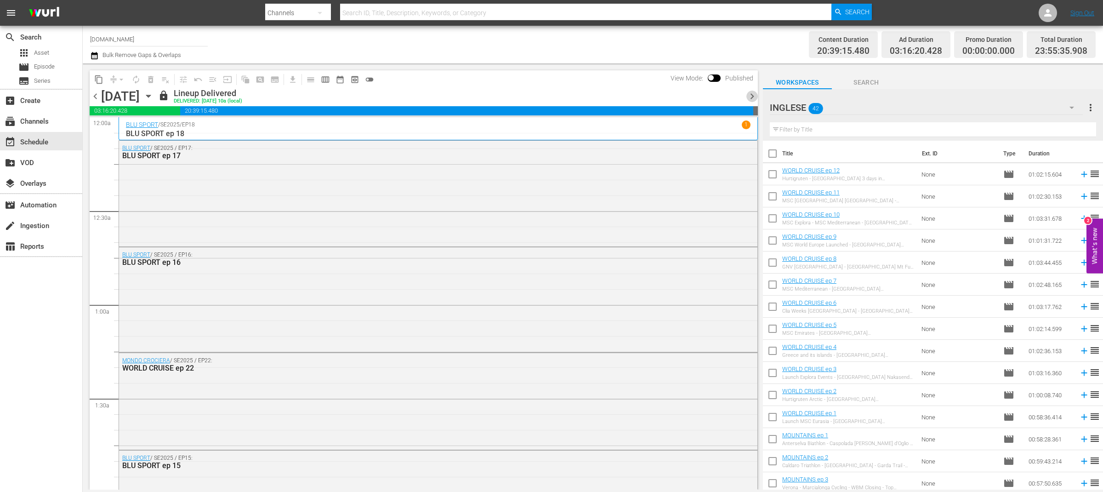
click at [751, 93] on span "chevron_right" at bounding box center [751, 96] width 11 height 11
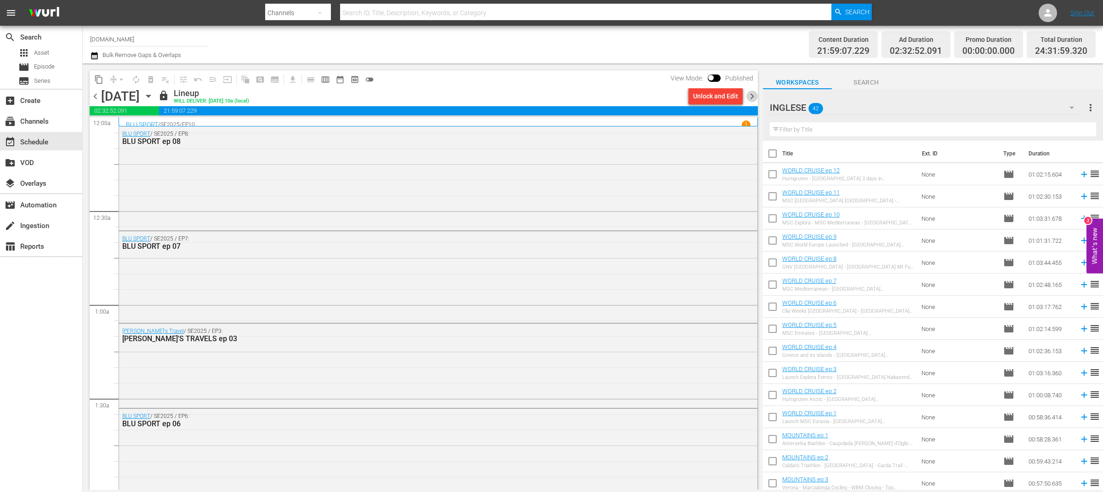
click at [751, 93] on span "chevron_right" at bounding box center [751, 96] width 11 height 11
